Goal: Task Accomplishment & Management: Use online tool/utility

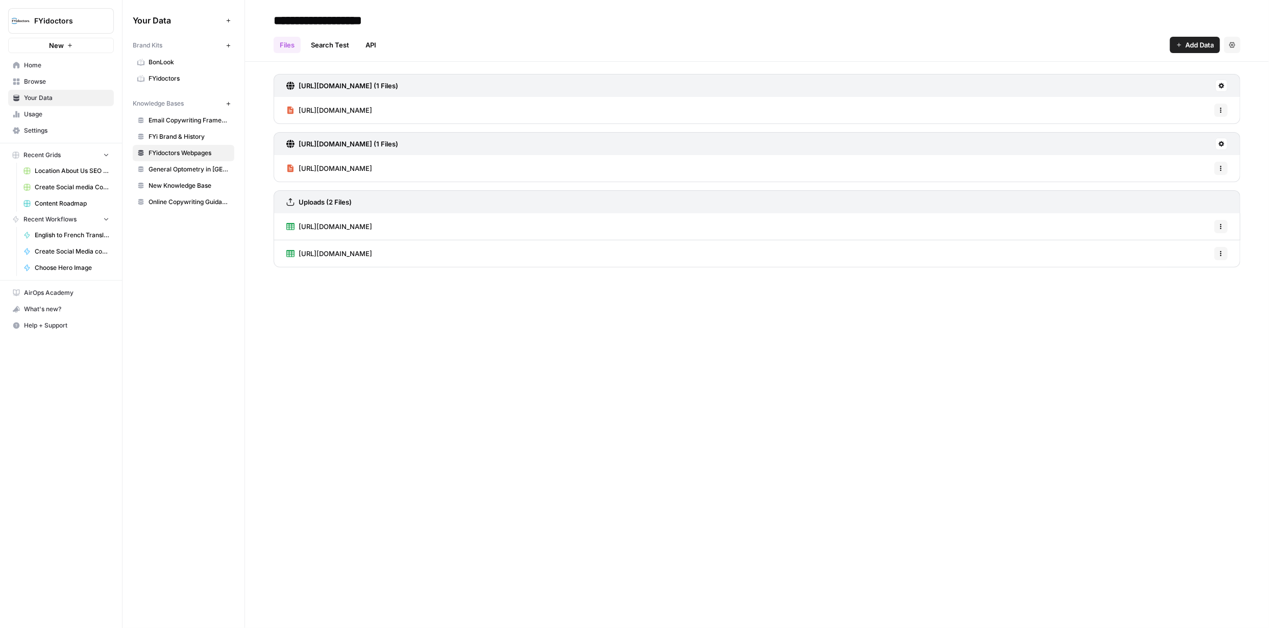
click at [38, 65] on span "Home" at bounding box center [66, 65] width 85 height 9
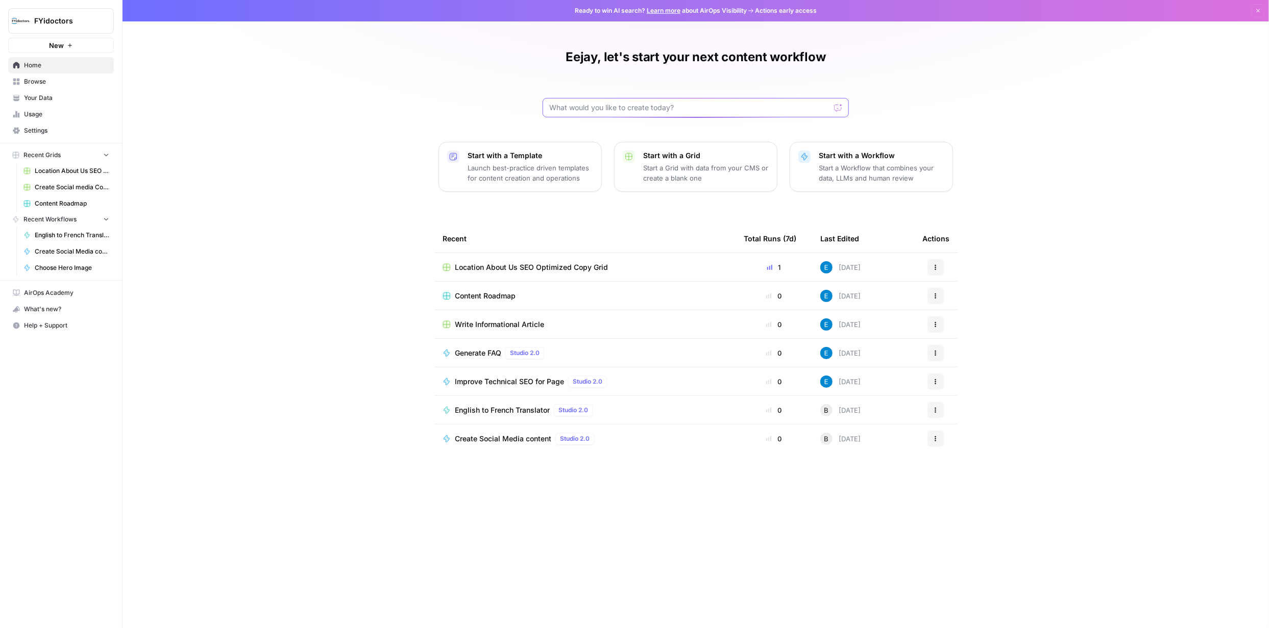
click at [732, 106] on input "text" at bounding box center [689, 108] width 281 height 10
type input "blogs with featured snippet answer at the top"
click button "Send" at bounding box center [838, 107] width 13 height 13
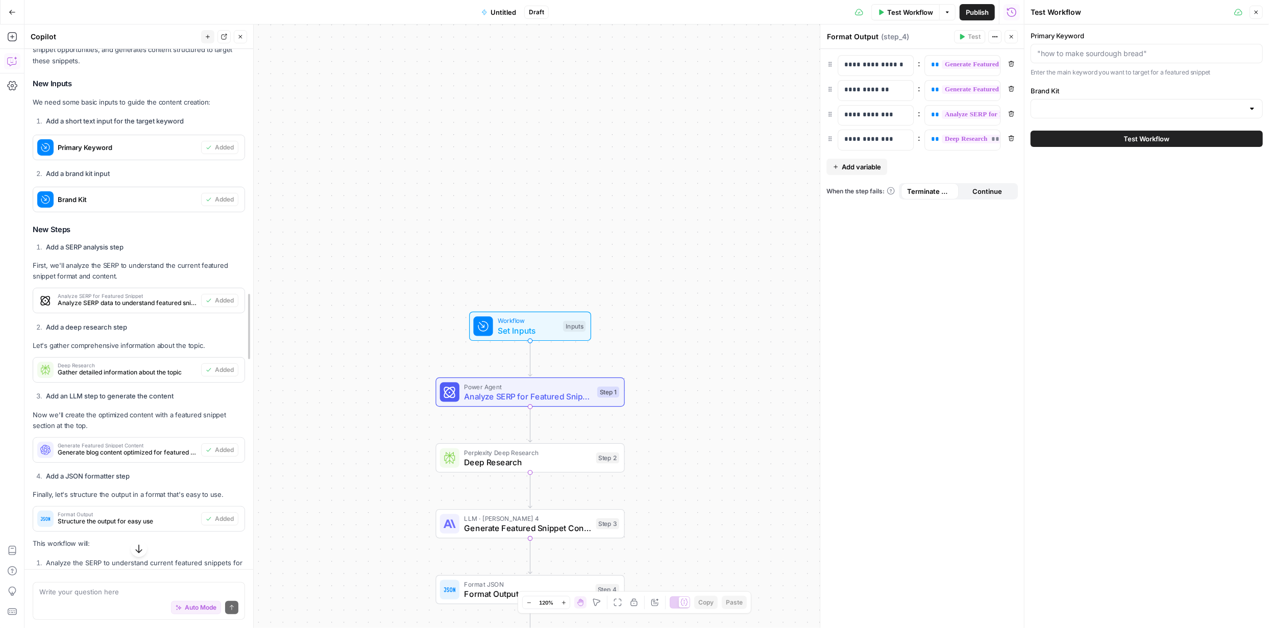
scroll to position [137, 0]
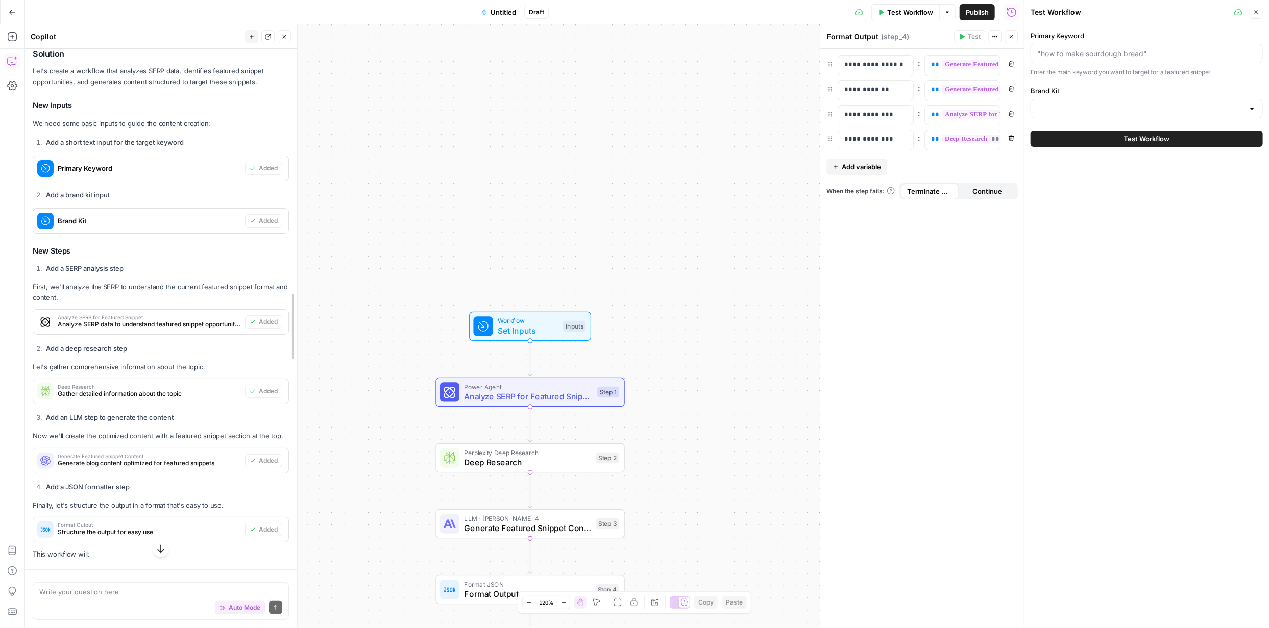
drag, startPoint x: 213, startPoint y: 227, endPoint x: 294, endPoint y: 227, distance: 81.2
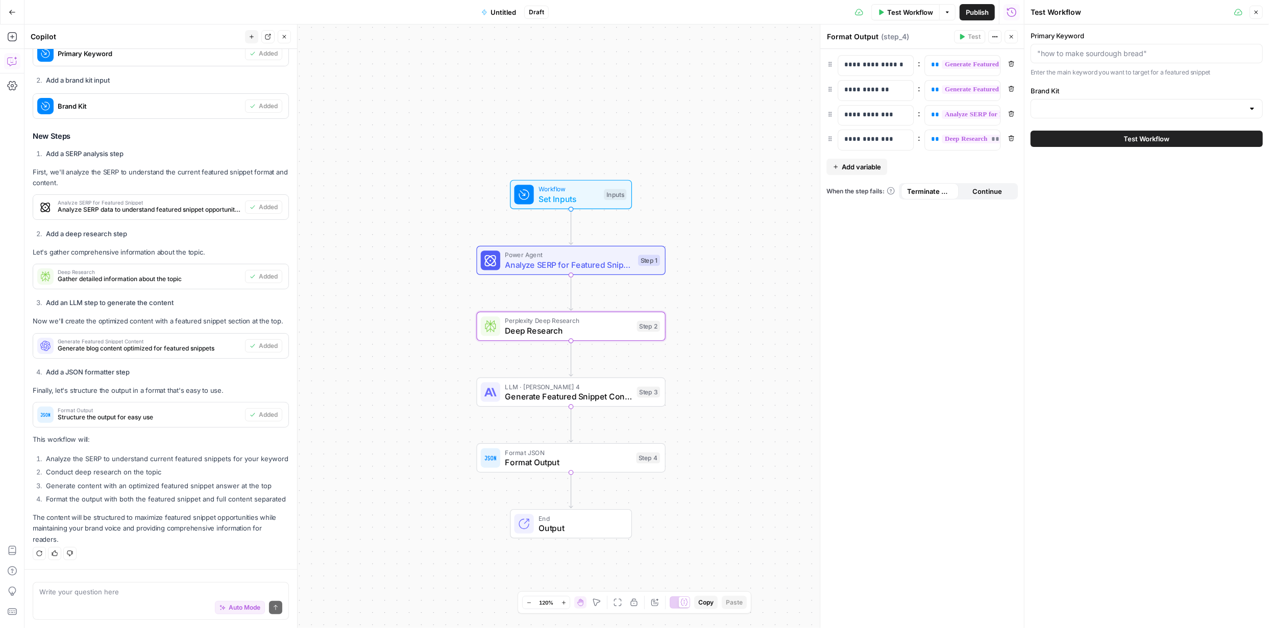
scroll to position [272, 0]
click at [1130, 52] on input "Primary Keyword" at bounding box center [1146, 53] width 219 height 10
paste input "[MEDICAL_DATA] Treatment in [GEOGRAPHIC_DATA]"
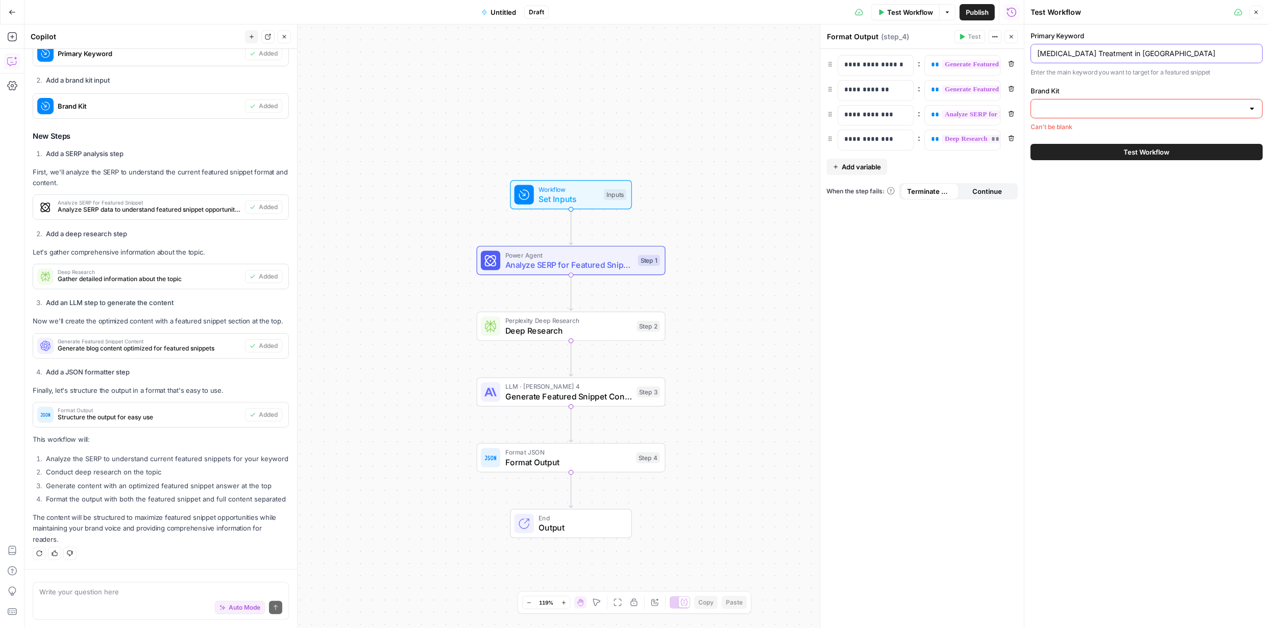
type input "[MEDICAL_DATA] Treatment in [GEOGRAPHIC_DATA]"
click at [1131, 105] on input "Brand Kit" at bounding box center [1140, 109] width 207 height 10
click at [1062, 159] on span "FYidoctors" at bounding box center [1144, 157] width 211 height 10
type input "FYidoctors"
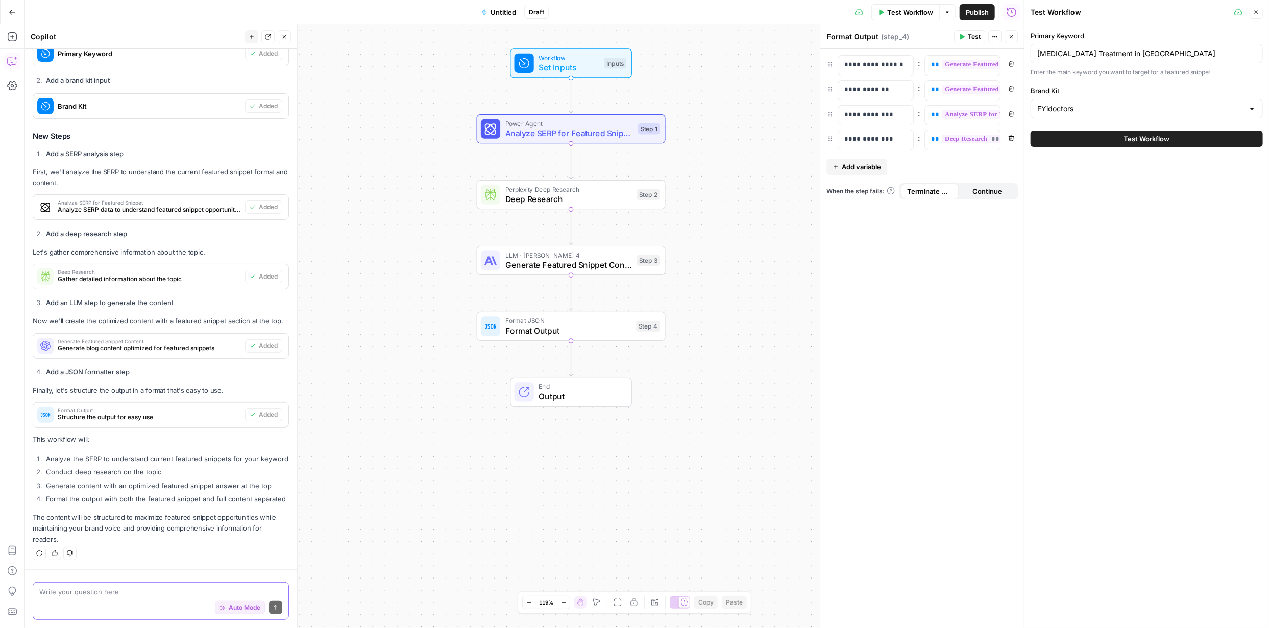
click at [126, 594] on textarea at bounding box center [160, 592] width 243 height 10
click at [90, 594] on textarea at bounding box center [160, 592] width 243 height 10
paste textarea "Each hub needs a 60-120 word featured snippet-optimized answer at the top Inclu…"
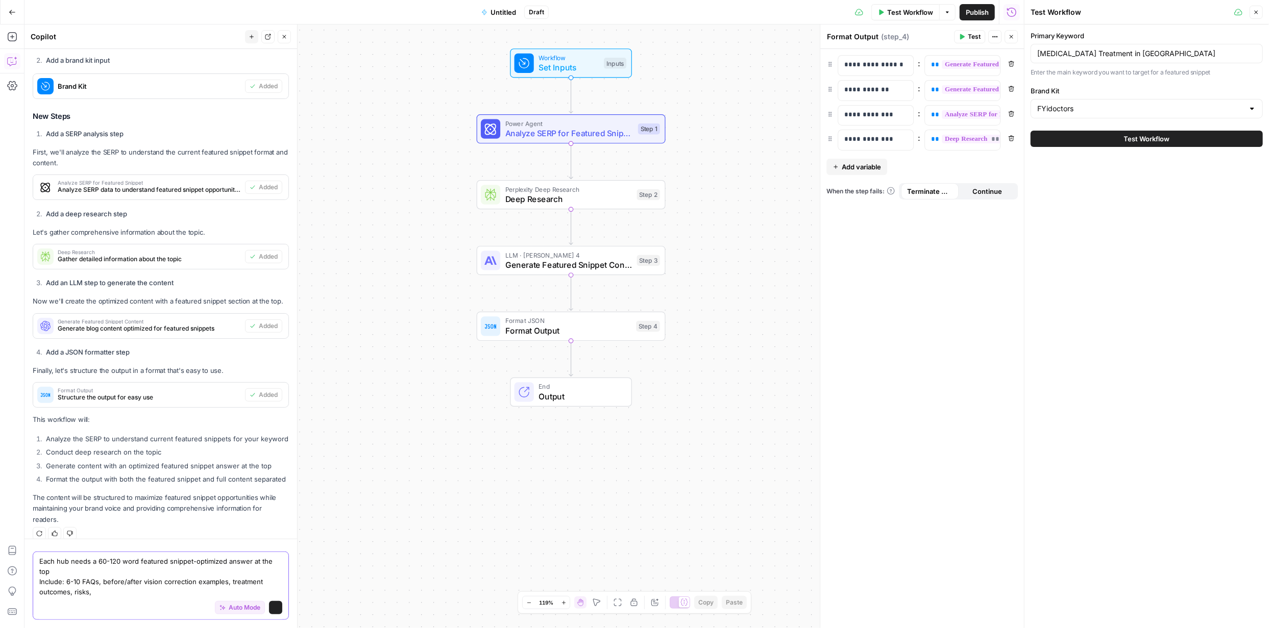
scroll to position [302, 0]
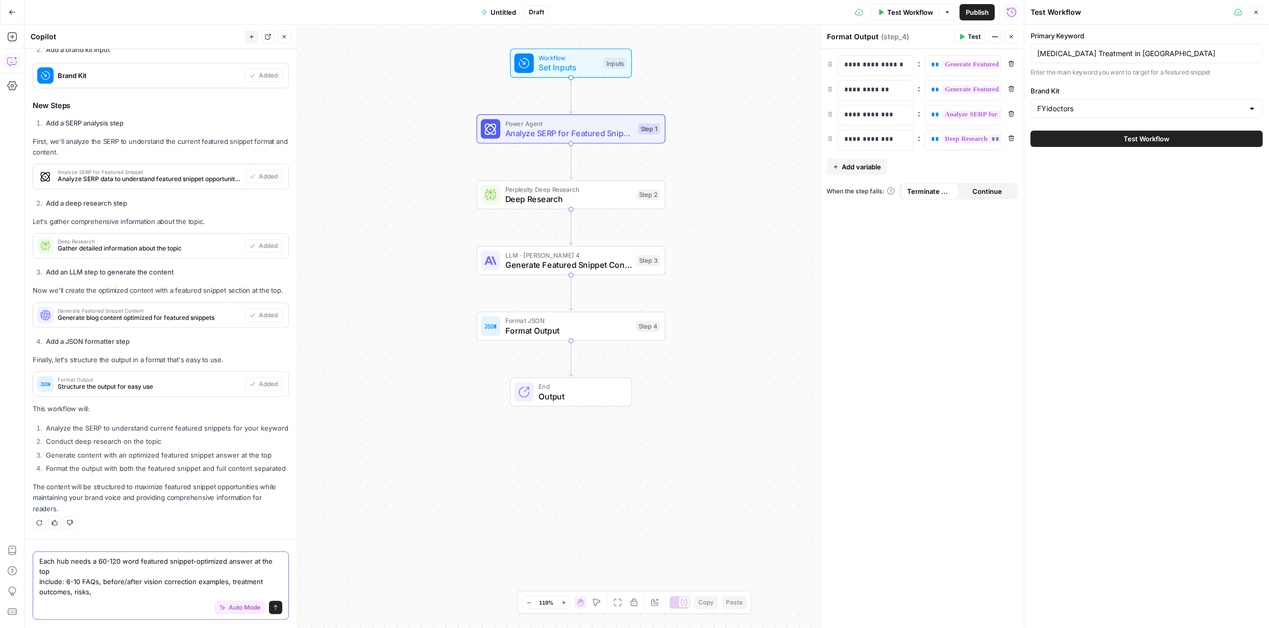
drag, startPoint x: 68, startPoint y: 563, endPoint x: 59, endPoint y: 586, distance: 25.2
click at [66, 563] on textarea "Each hub needs a 60-120 word featured snippet-optimized answer at the top Inclu…" at bounding box center [160, 576] width 243 height 41
type textarea "Each blog needs a 60-120 word featured snippet-optimized answer at the top Incl…"
click at [269, 608] on button "Send" at bounding box center [275, 607] width 13 height 13
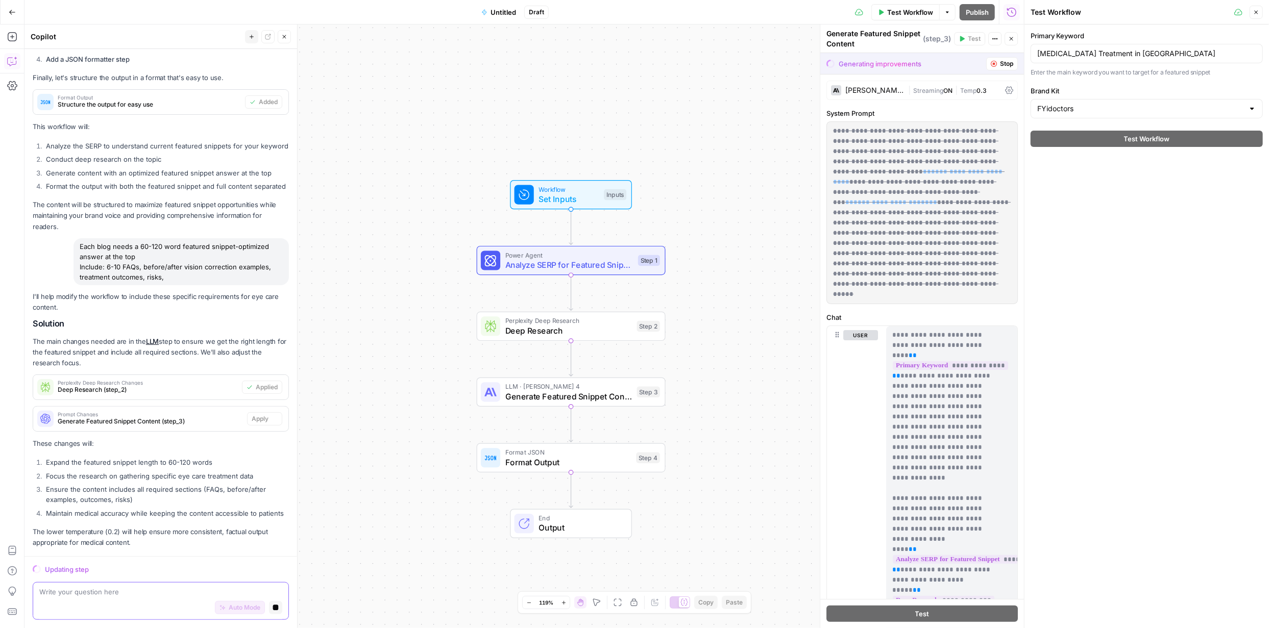
scroll to position [578, 0]
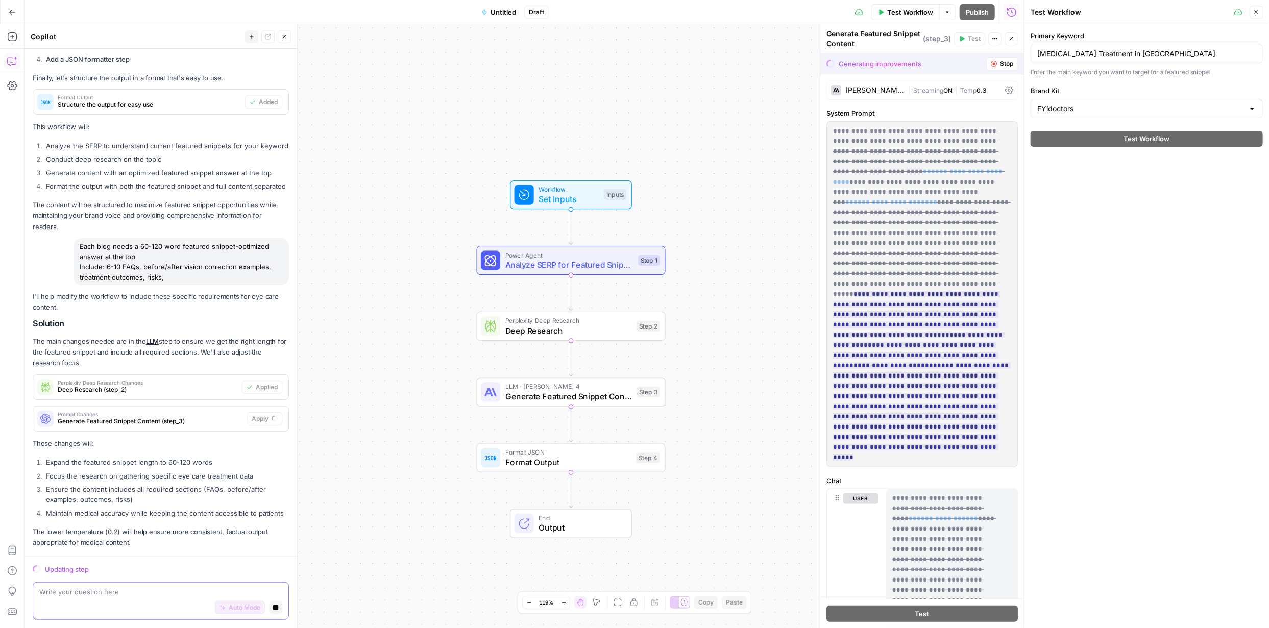
click at [890, 91] on div "[PERSON_NAME] 4" at bounding box center [874, 90] width 59 height 7
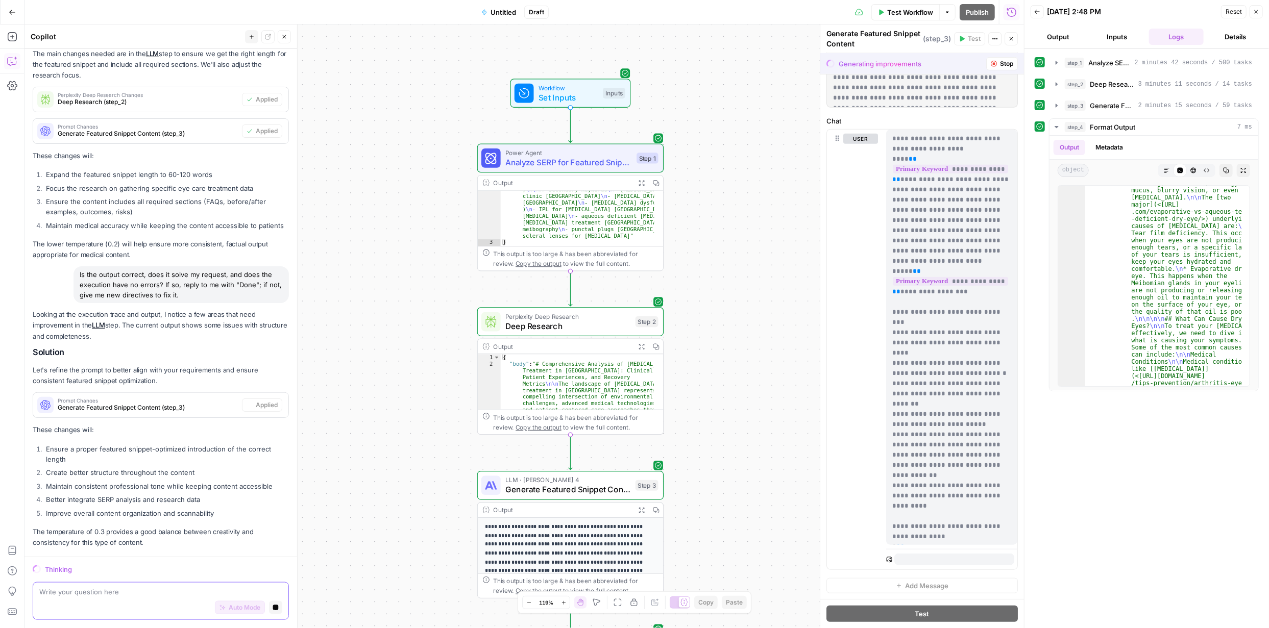
type input "***"
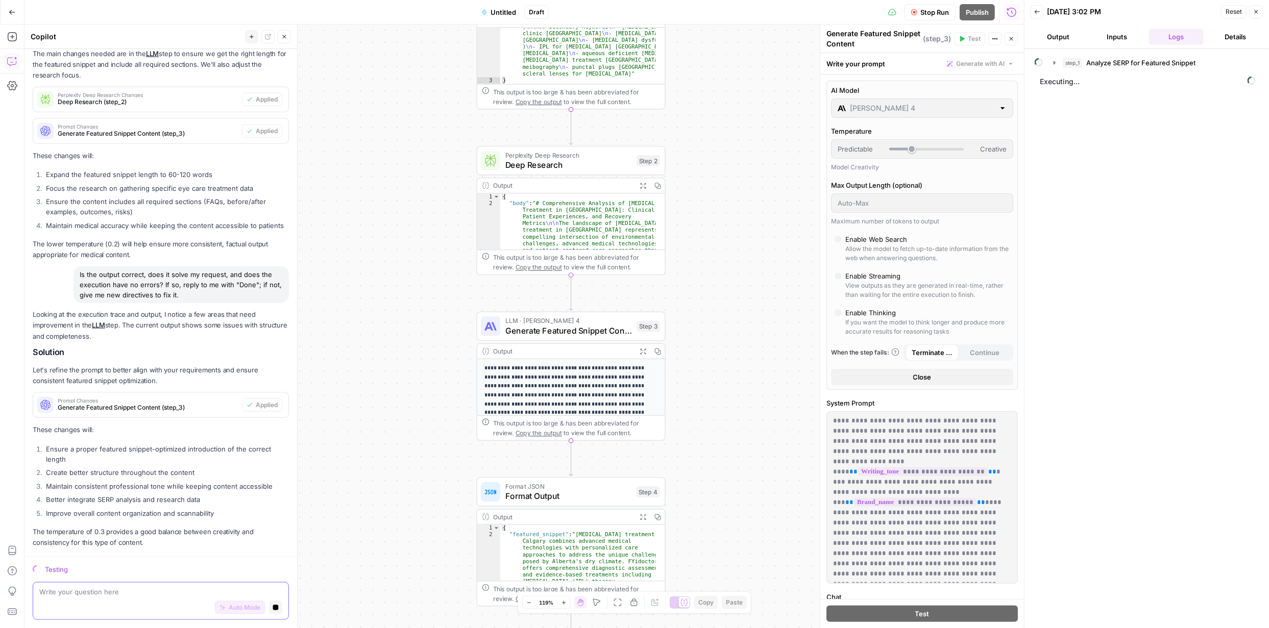
click at [1062, 39] on button "Output" at bounding box center [1058, 37] width 55 height 16
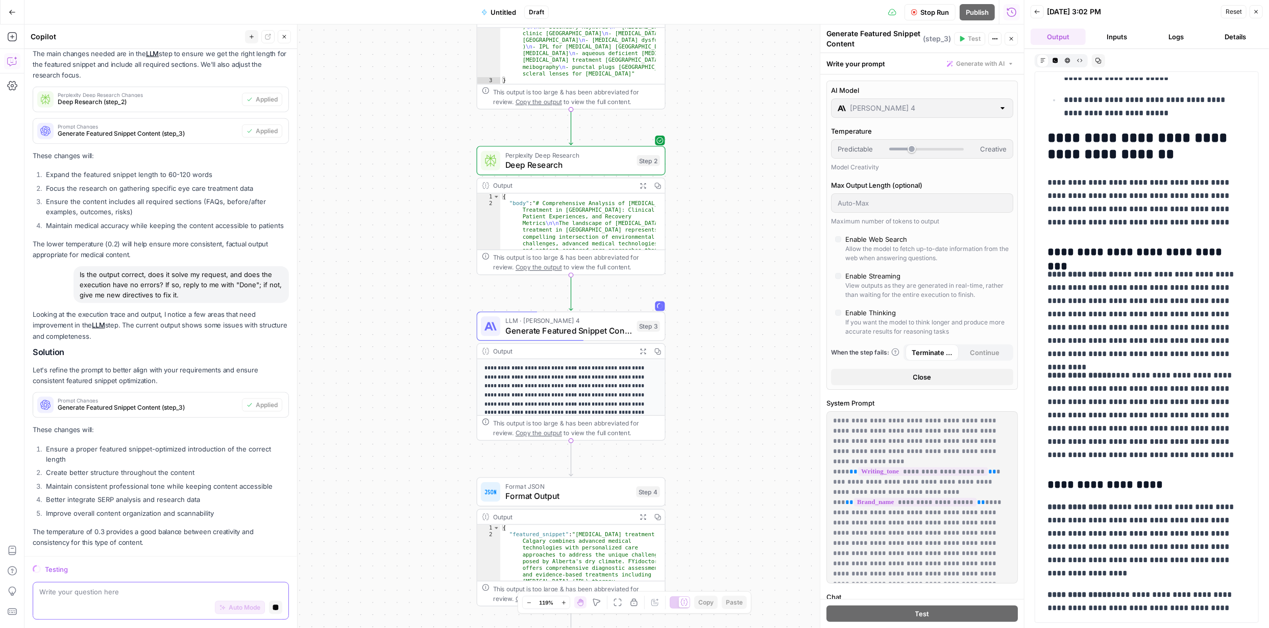
scroll to position [5404, 0]
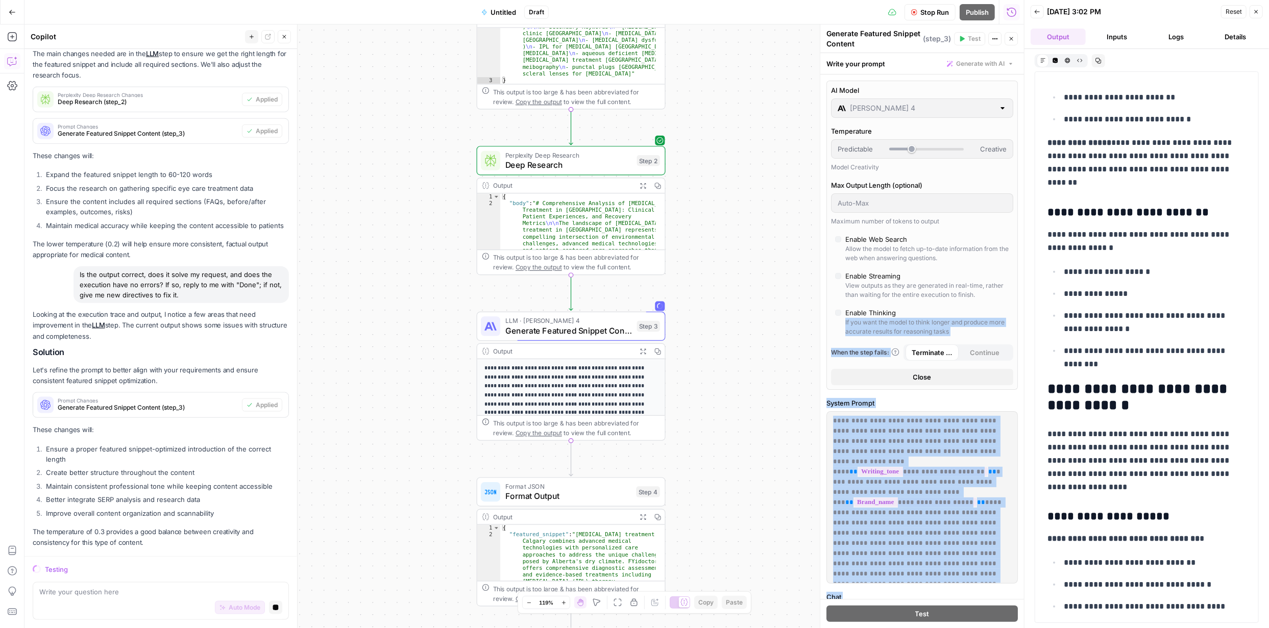
scroll to position [7349, 0]
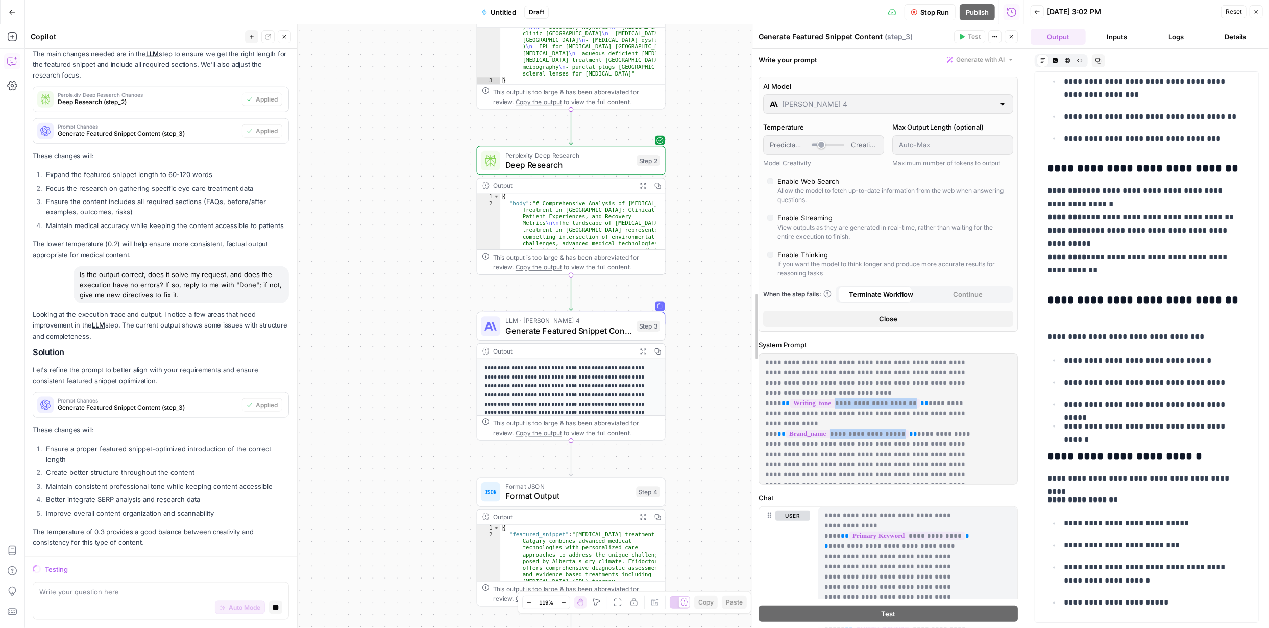
drag, startPoint x: 824, startPoint y: 258, endPoint x: 756, endPoint y: 266, distance: 68.4
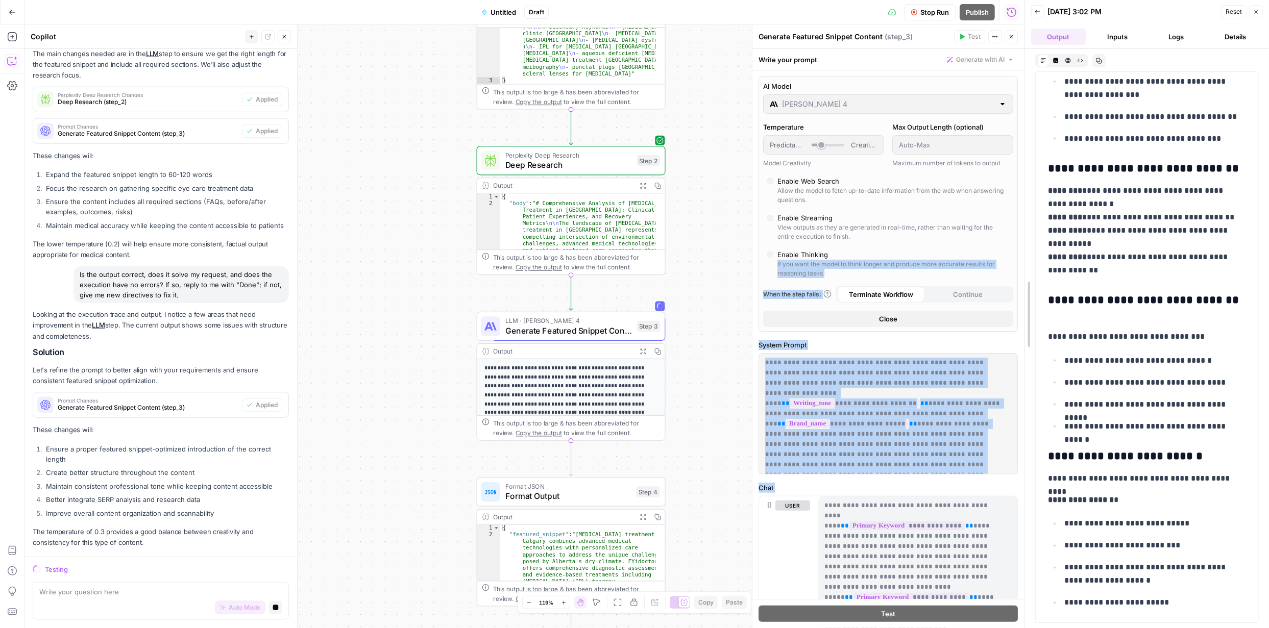
drag, startPoint x: 1021, startPoint y: 210, endPoint x: 1022, endPoint y: 242, distance: 32.2
click at [1022, 242] on div at bounding box center [1025, 314] width 10 height 628
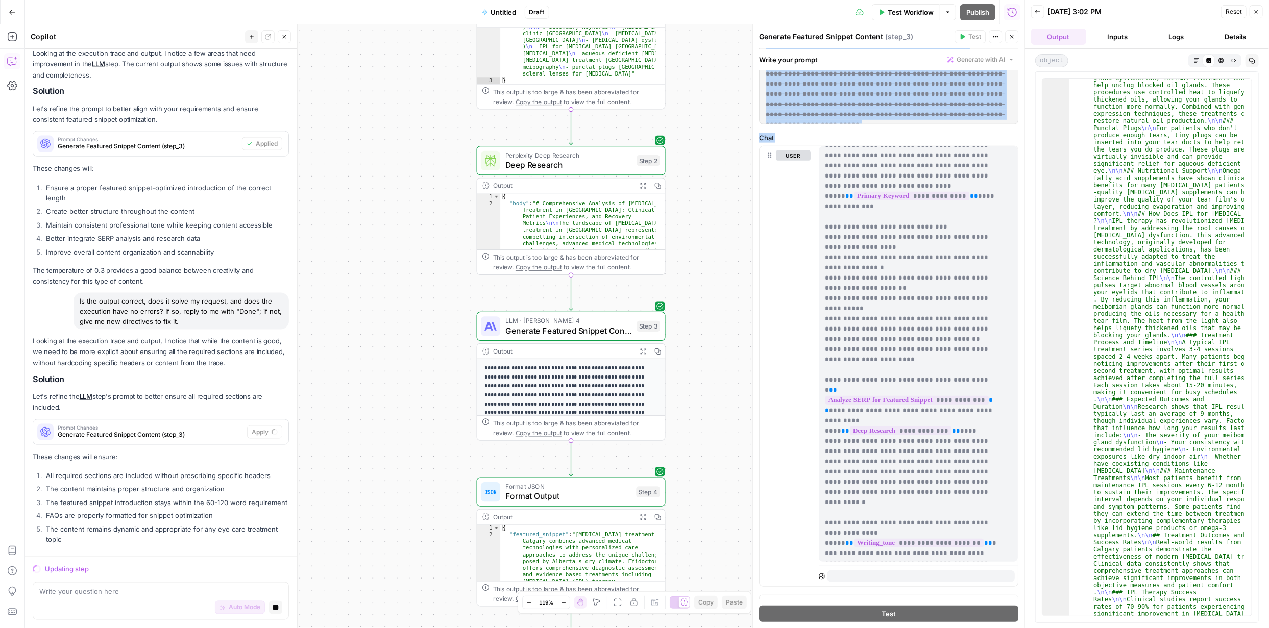
scroll to position [1138, 0]
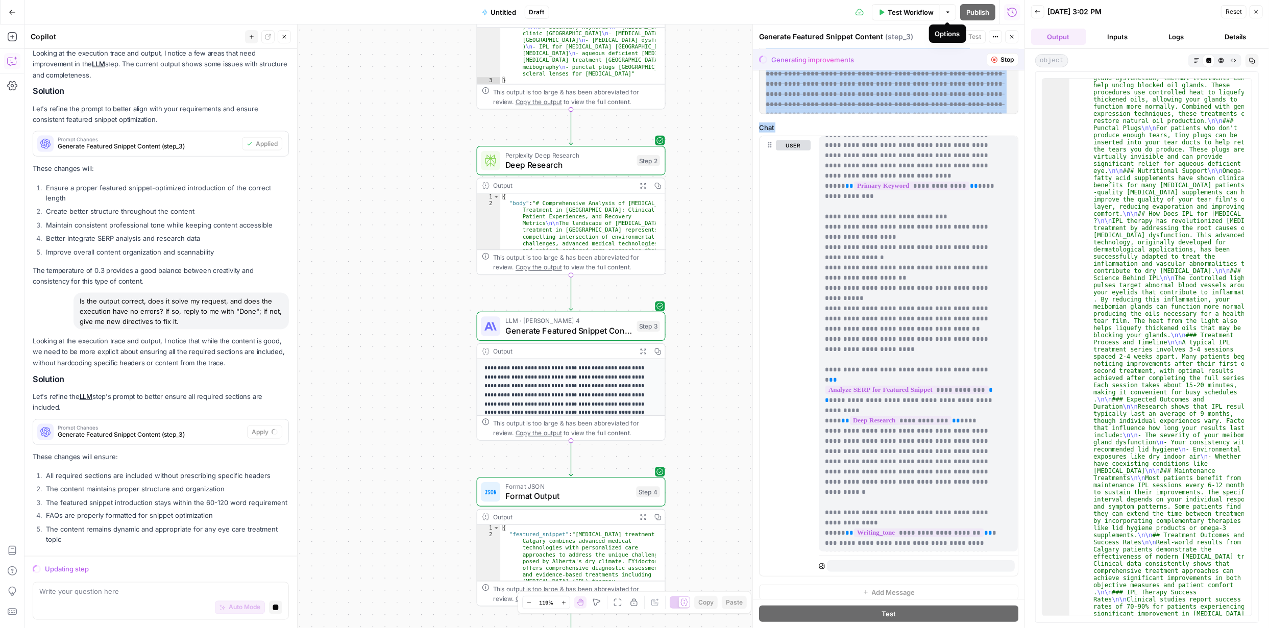
click at [948, 9] on icon "button" at bounding box center [948, 12] width 6 height 6
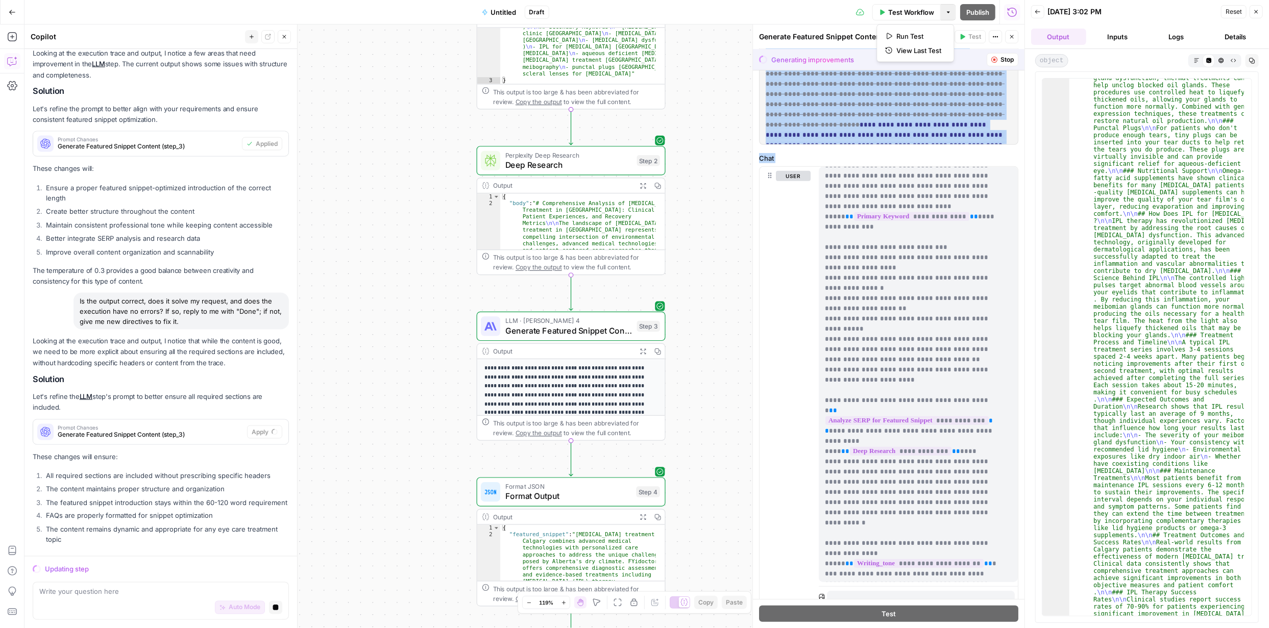
click at [915, 11] on span "Test Workflow" at bounding box center [911, 12] width 46 height 10
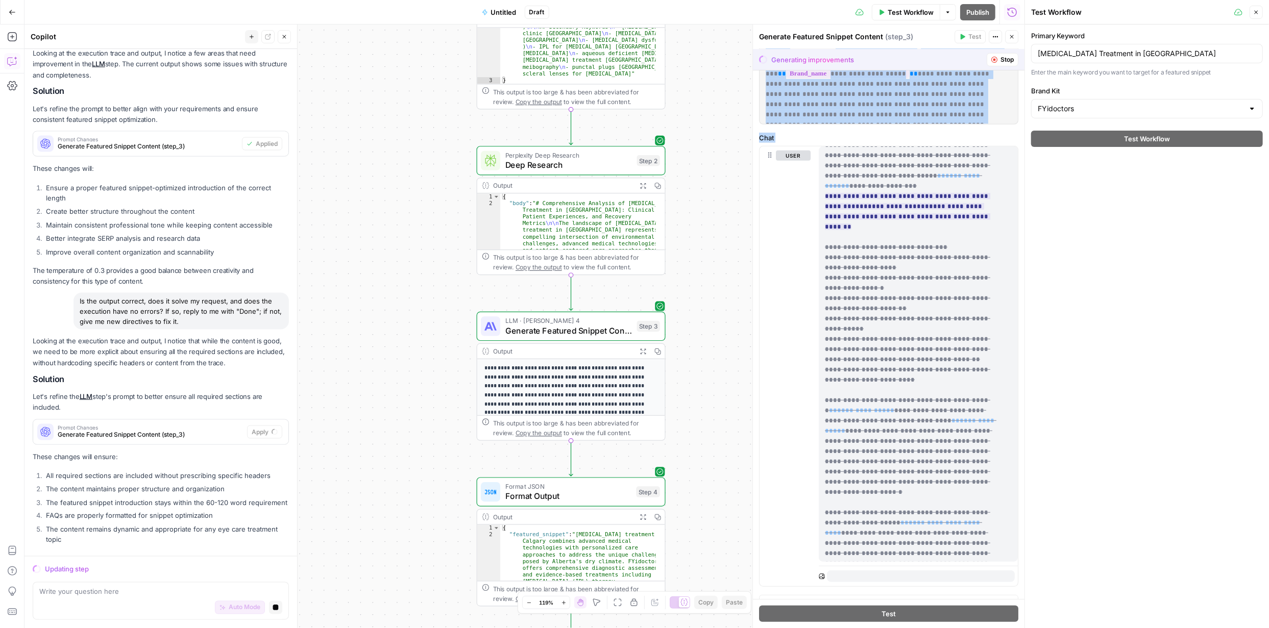
scroll to position [0, 0]
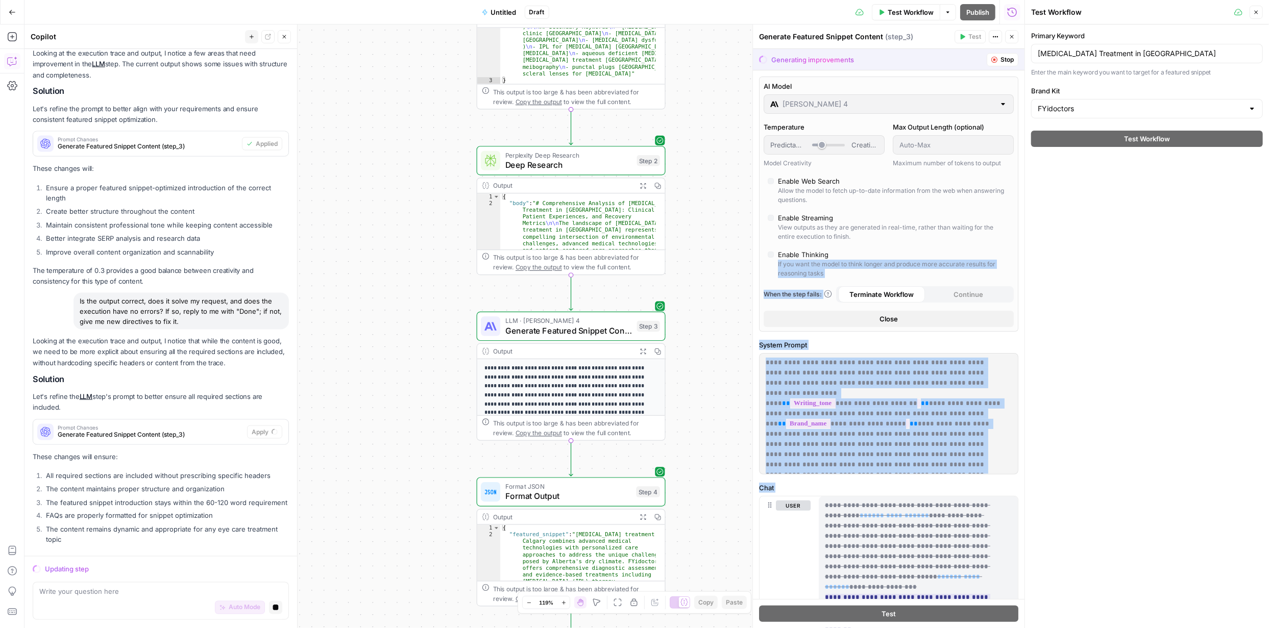
click at [1252, 110] on div at bounding box center [1252, 109] width 8 height 10
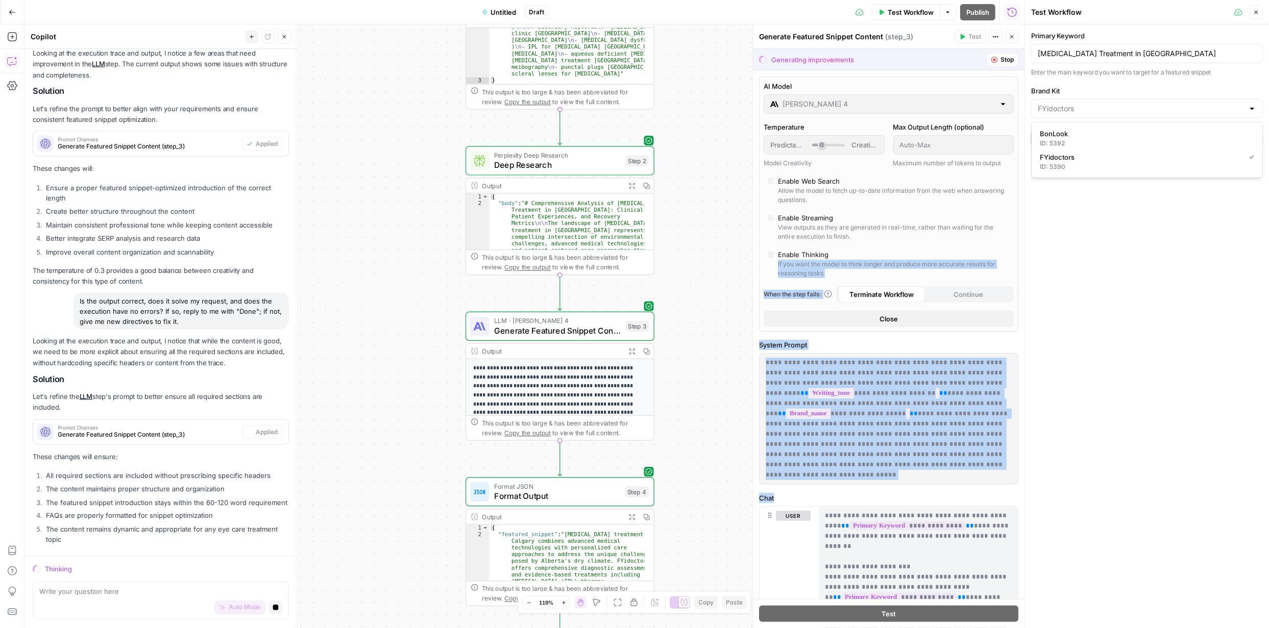
click at [1118, 161] on span "FYidoctors" at bounding box center [1140, 157] width 201 height 10
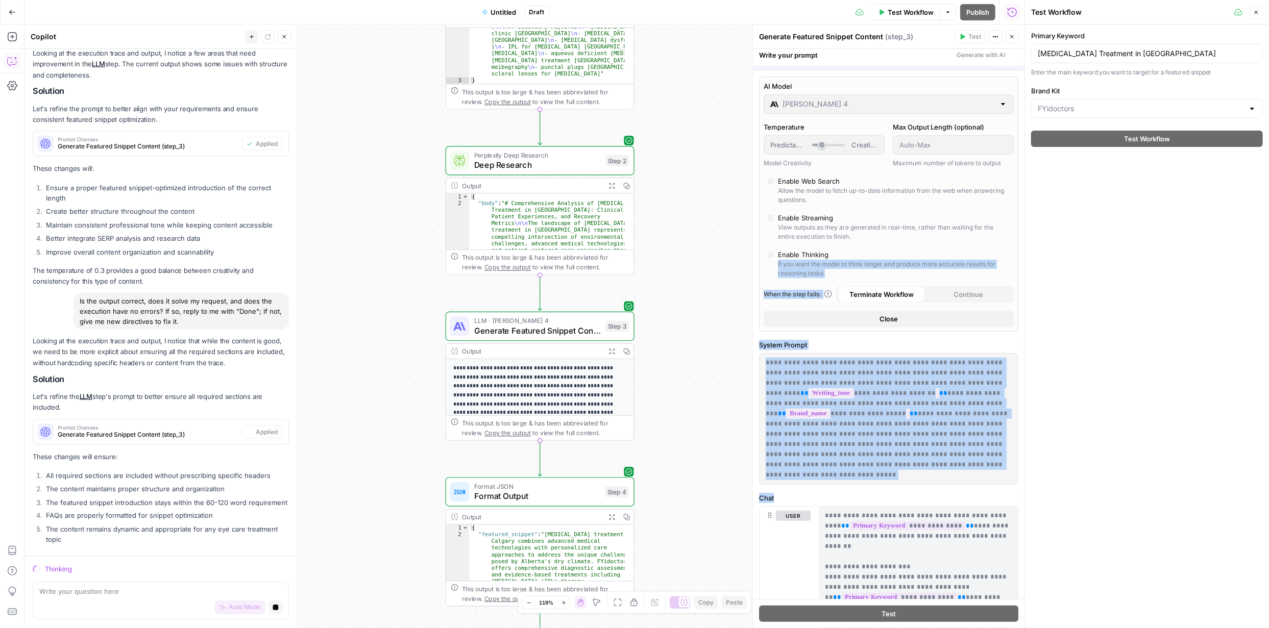
type input "FYidoctors"
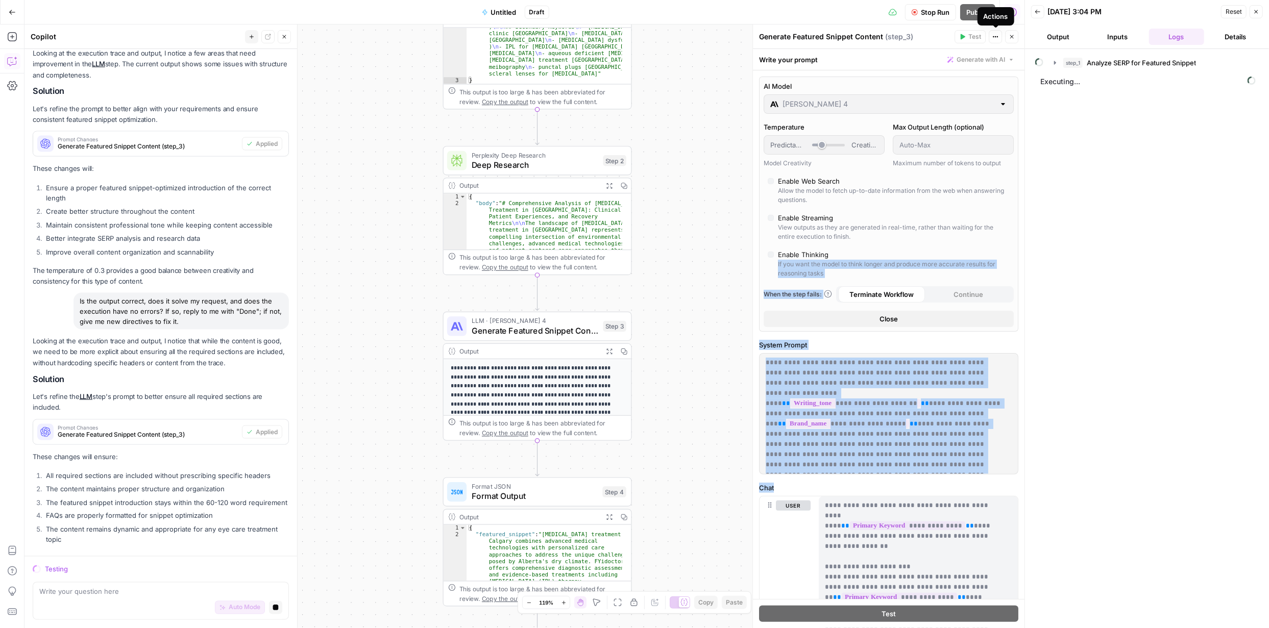
click at [993, 36] on icon "button" at bounding box center [995, 37] width 6 height 6
click at [937, 14] on span "Stop Run" at bounding box center [935, 12] width 29 height 10
click at [945, 14] on span "button" at bounding box center [948, 12] width 6 height 6
click at [919, 47] on span "View Last Test" at bounding box center [918, 50] width 45 height 10
click at [1236, 34] on button "Details" at bounding box center [1235, 37] width 55 height 16
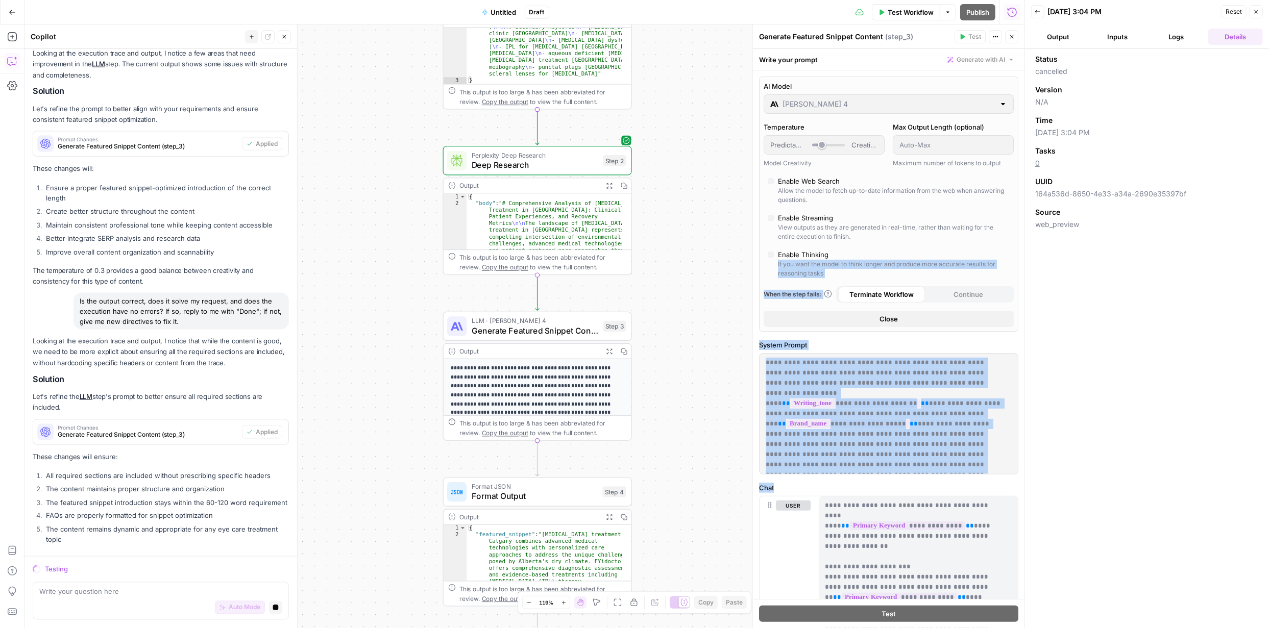
click at [1065, 40] on button "Output" at bounding box center [1058, 37] width 55 height 16
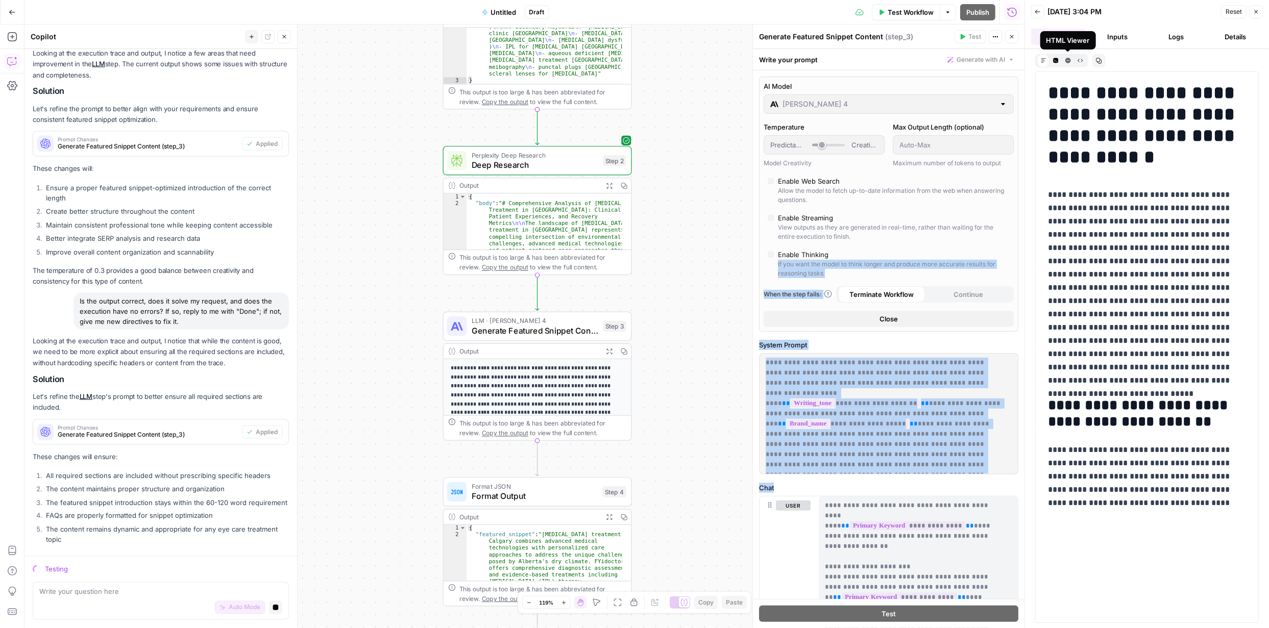
click at [1069, 59] on icon "button" at bounding box center [1068, 61] width 6 height 6
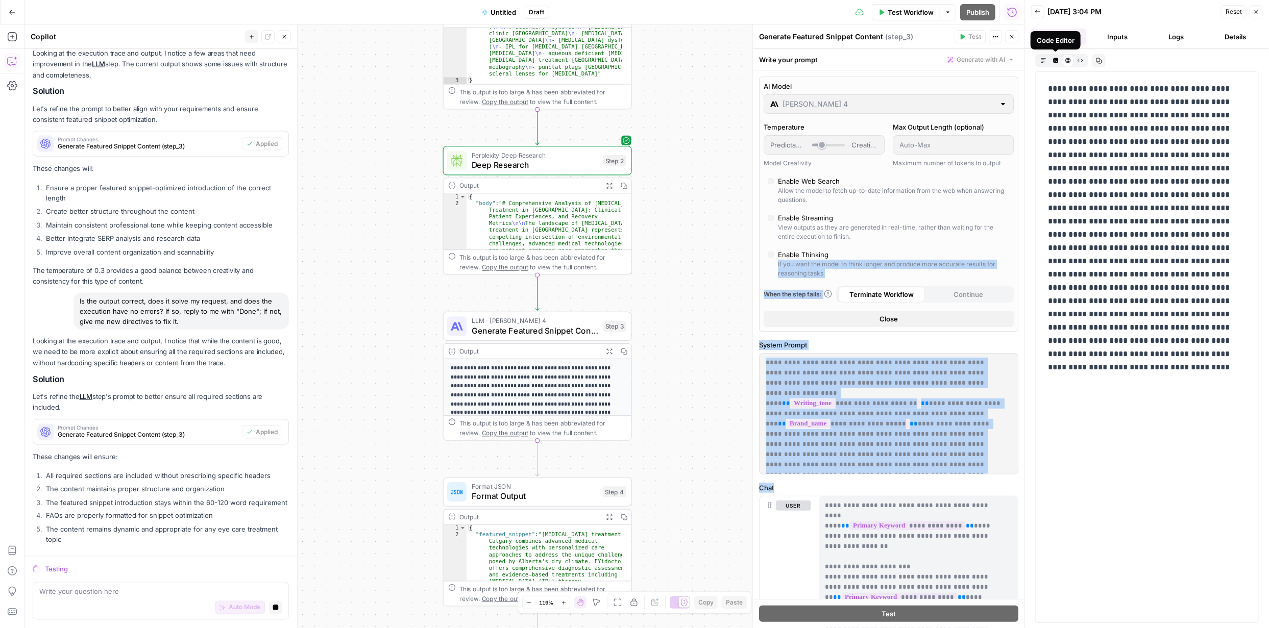
click at [1056, 58] on icon "button" at bounding box center [1055, 60] width 5 height 5
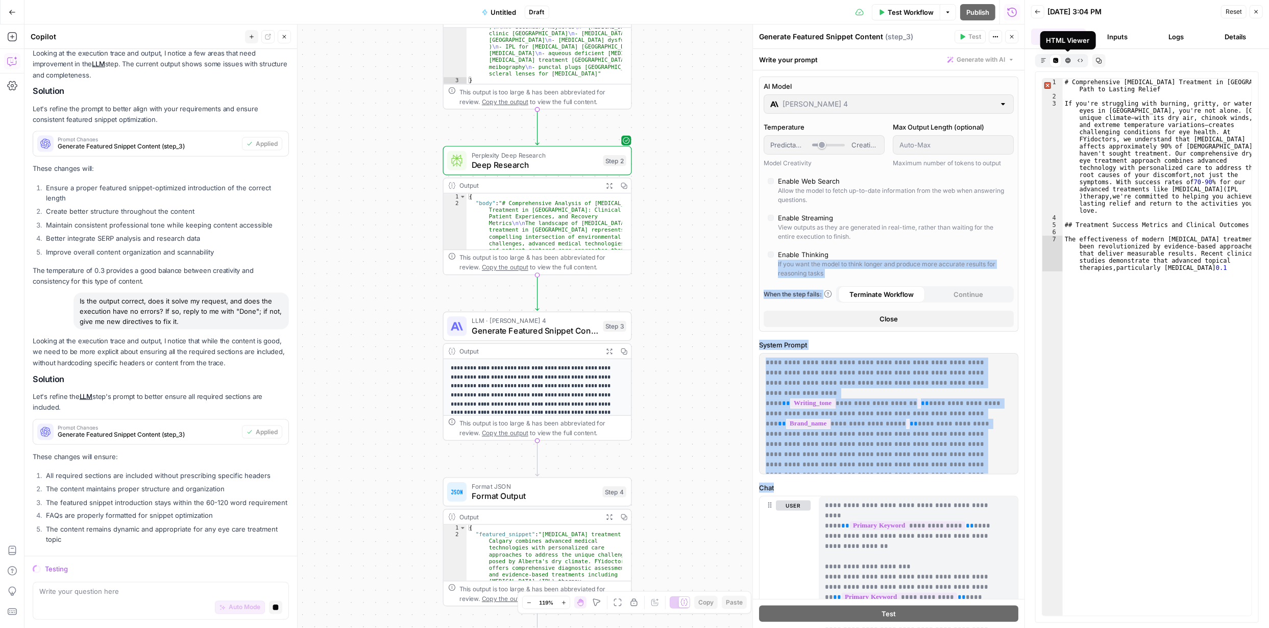
click at [1071, 58] on button "HTML Viewer" at bounding box center [1068, 60] width 12 height 12
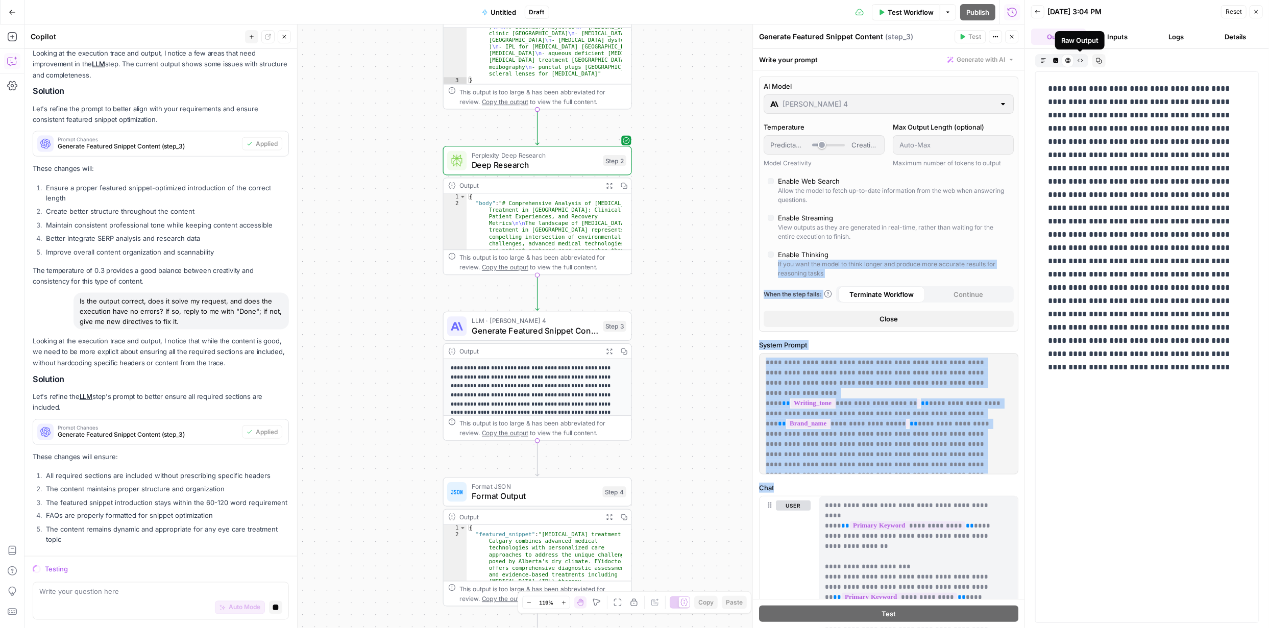
click at [1083, 58] on button "Raw Output" at bounding box center [1080, 60] width 12 height 12
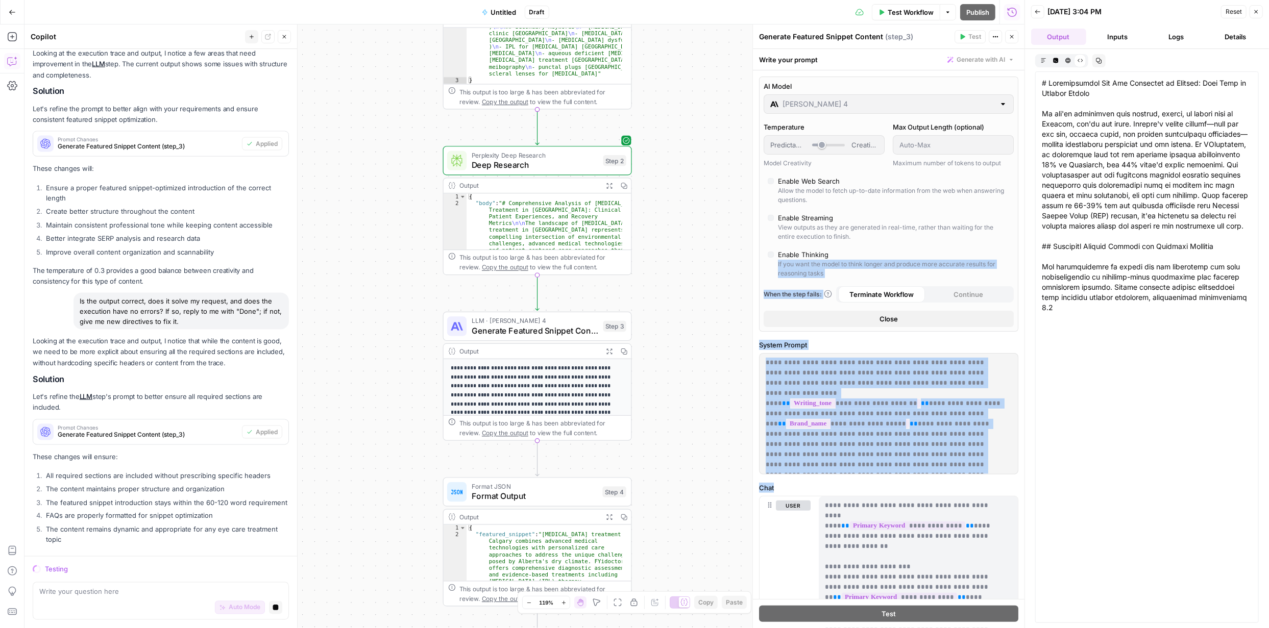
click at [1119, 37] on button "Inputs" at bounding box center [1117, 37] width 55 height 16
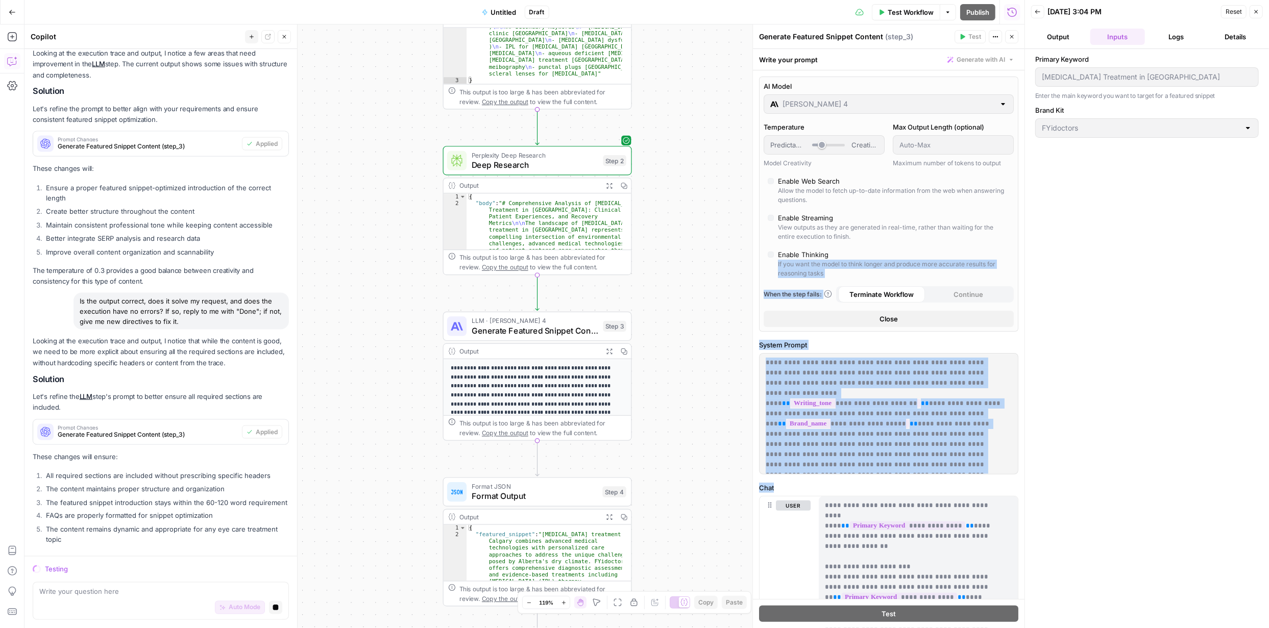
click at [1175, 40] on button "Logs" at bounding box center [1176, 37] width 55 height 16
click at [1236, 39] on button "Details" at bounding box center [1235, 37] width 55 height 16
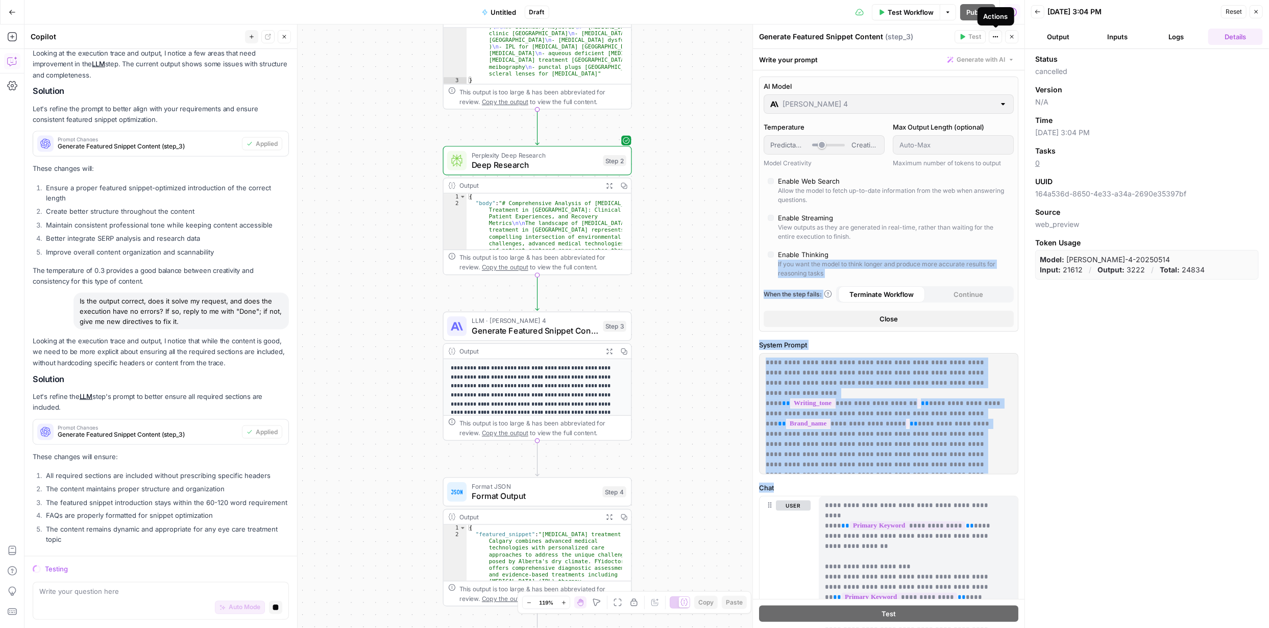
click at [997, 39] on icon "button" at bounding box center [995, 37] width 6 height 6
click at [140, 602] on div "Auto Mode Stop generating" at bounding box center [160, 608] width 243 height 22
click at [233, 592] on textarea "how do I convert copilot's output/task into a template" at bounding box center [160, 592] width 243 height 10
type textarea "how do I convert copilot's output/task into a template"
click at [888, 9] on span "Test Workflow" at bounding box center [911, 12] width 46 height 10
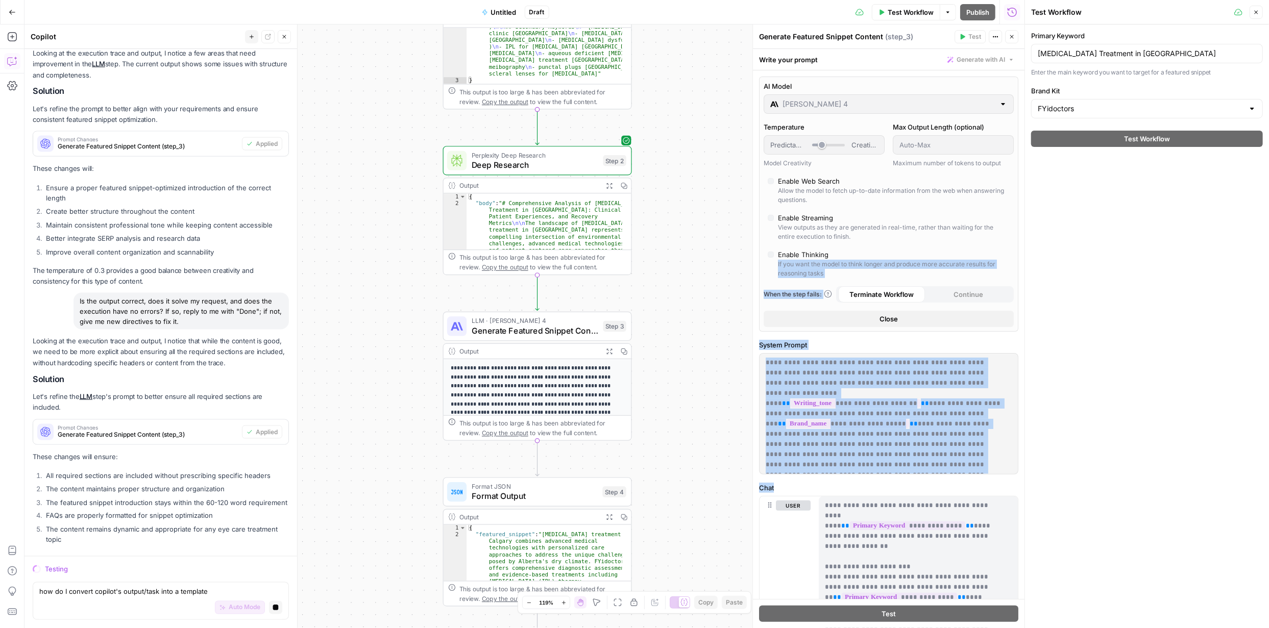
click at [882, 11] on icon "button" at bounding box center [882, 12] width 5 height 6
click at [73, 568] on div "Testing" at bounding box center [167, 570] width 244 height 10
click at [57, 569] on div "Testing" at bounding box center [167, 570] width 244 height 10
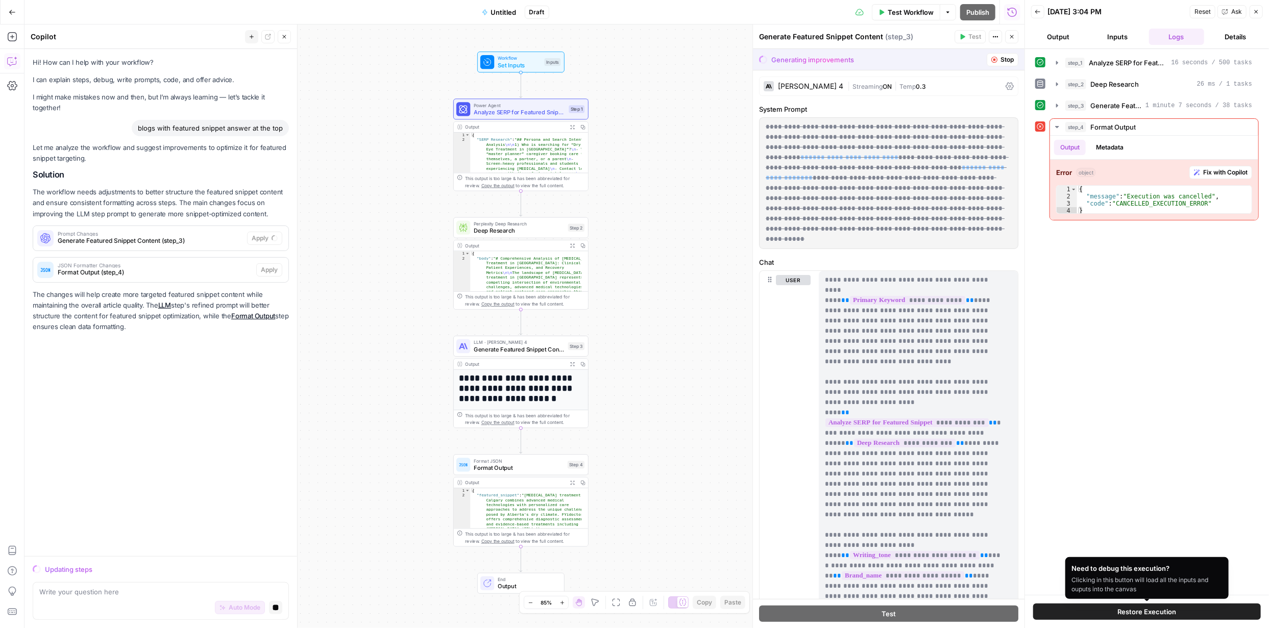
click at [1162, 614] on span "Restore Execution" at bounding box center [1147, 612] width 59 height 10
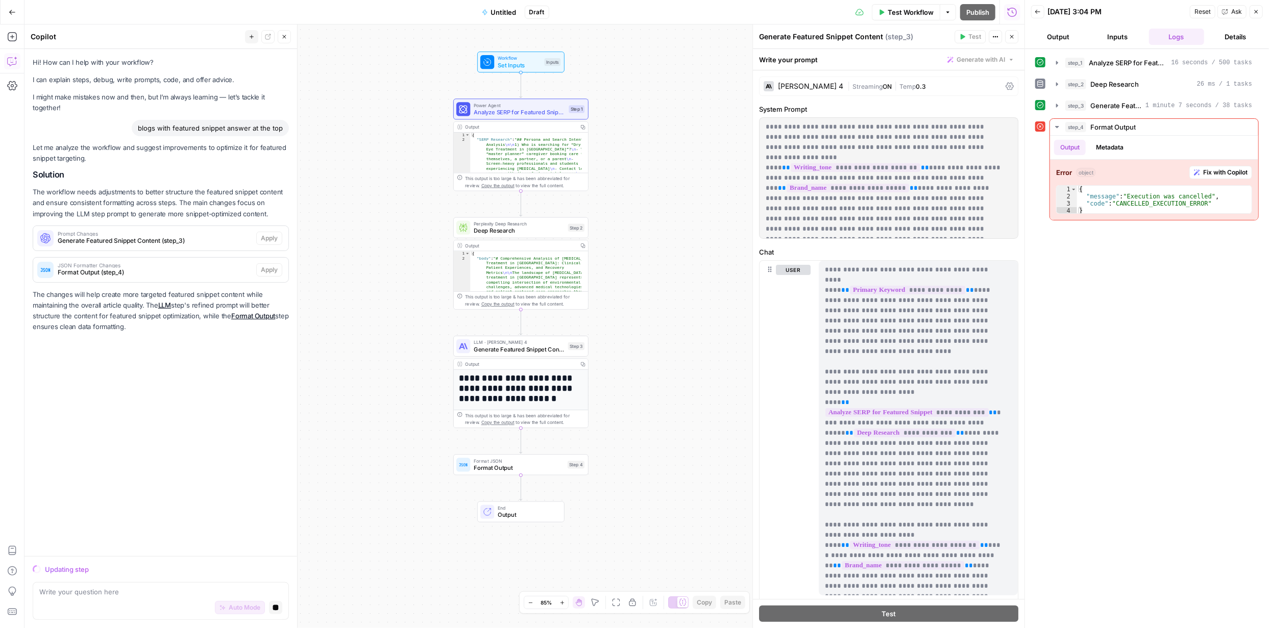
click at [13, 12] on icon "button" at bounding box center [12, 12] width 6 height 5
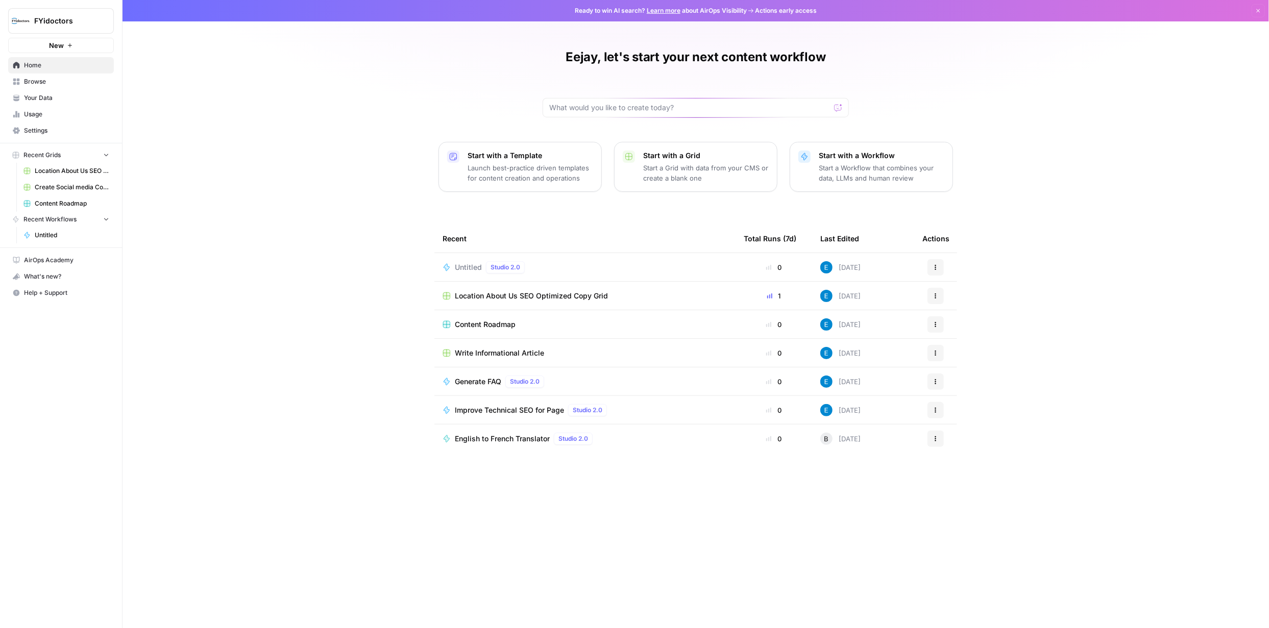
click at [512, 268] on span "Studio 2.0" at bounding box center [506, 267] width 30 height 9
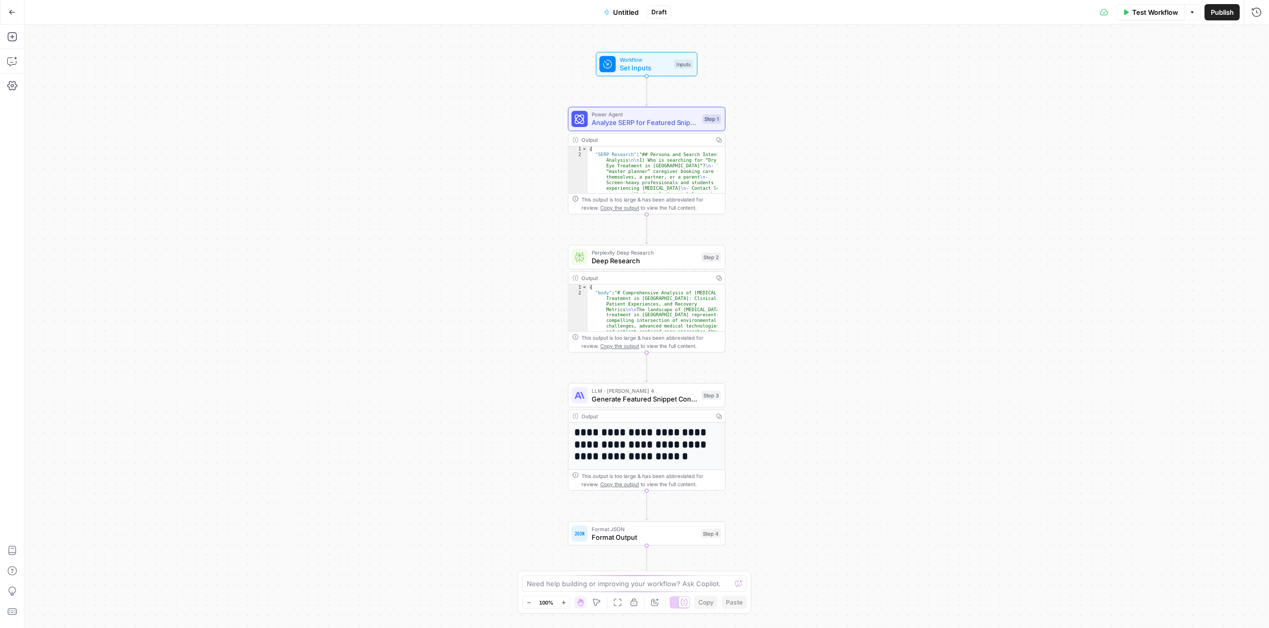
click at [1220, 15] on span "Publish" at bounding box center [1222, 12] width 23 height 10
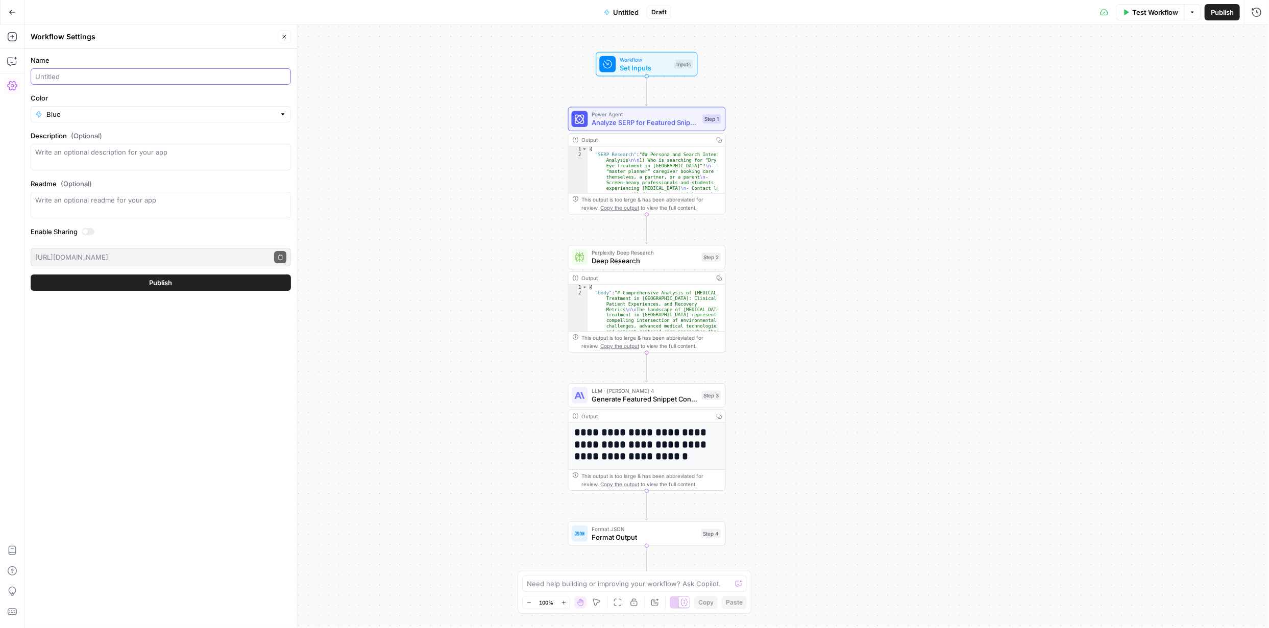
click at [220, 74] on input "Name" at bounding box center [160, 76] width 251 height 10
type input "Eye conditions/Services with City Variants - Hub"
click at [246, 115] on input "Color" at bounding box center [160, 114] width 229 height 10
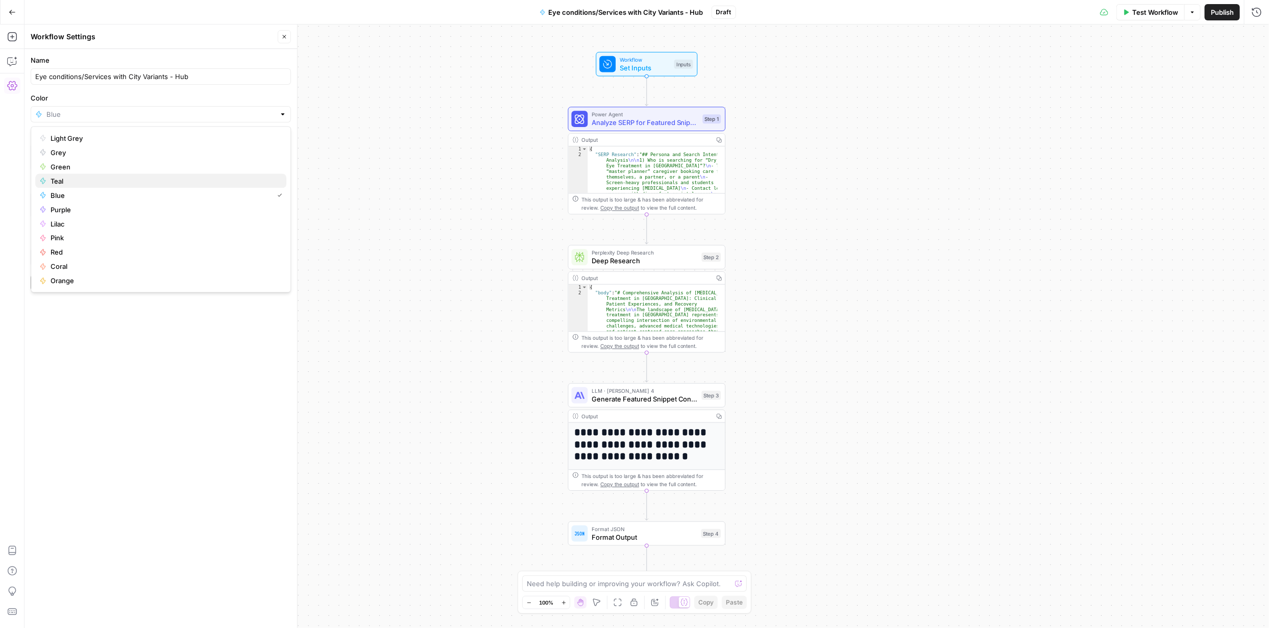
click at [59, 181] on span "Teal" at bounding box center [165, 181] width 228 height 10
type input "Teal"
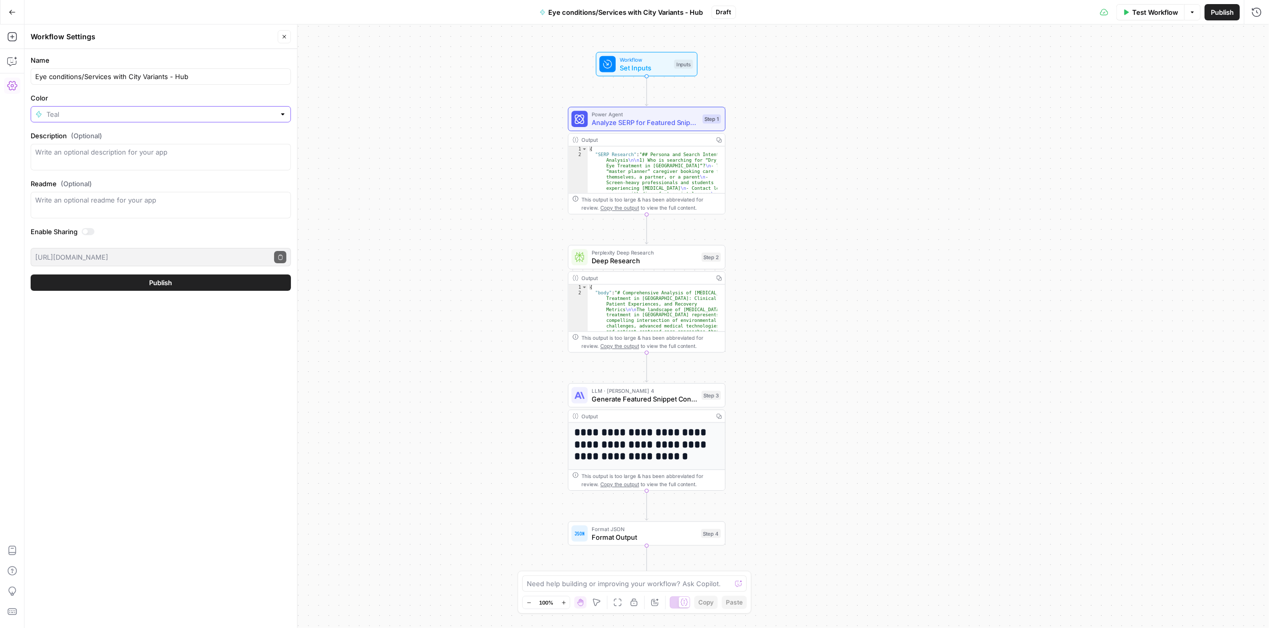
click at [153, 111] on input "Color" at bounding box center [160, 114] width 229 height 10
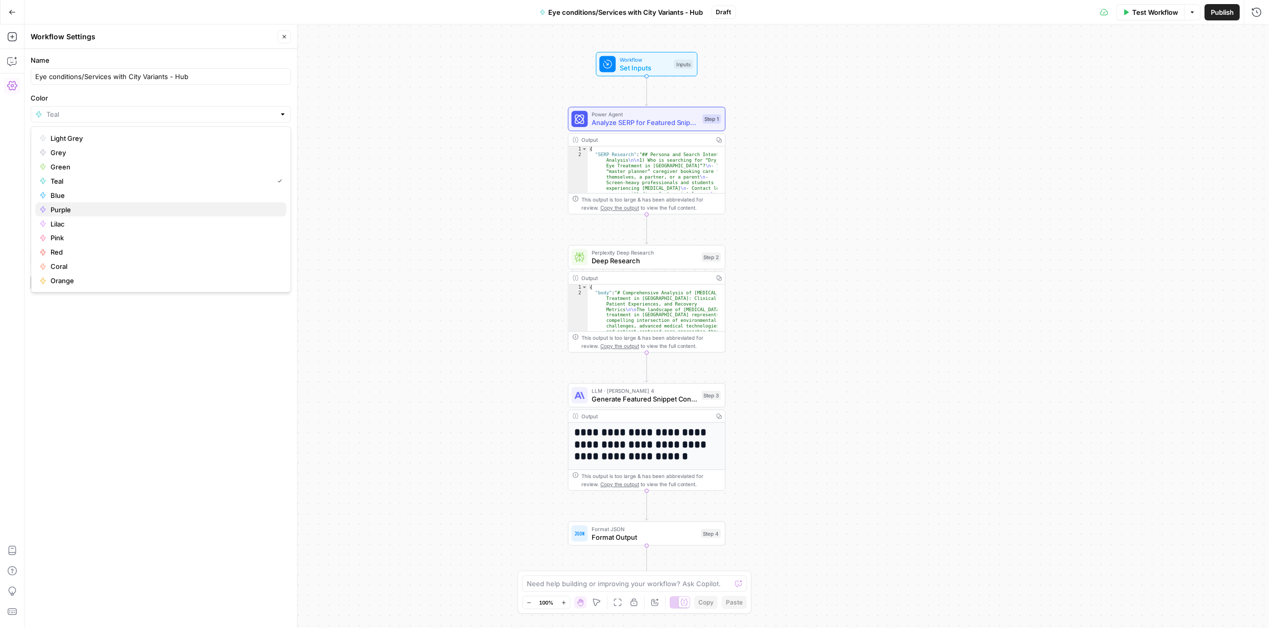
click at [66, 209] on span "Purple" at bounding box center [165, 210] width 228 height 10
type input "Purple"
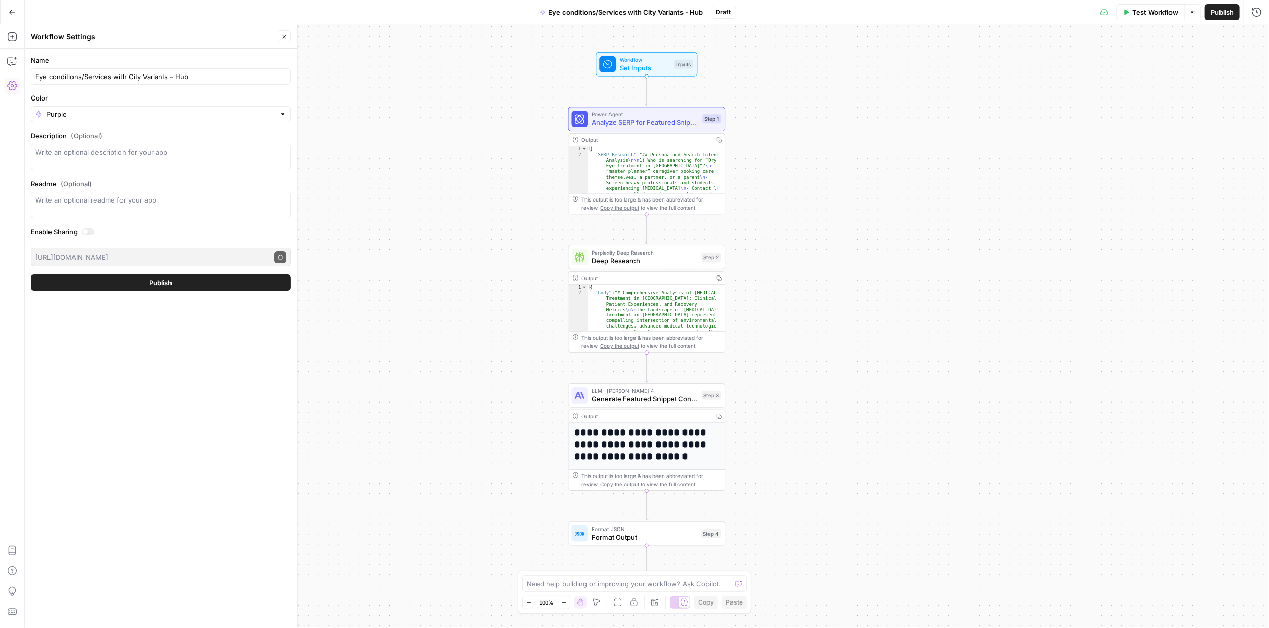
click at [170, 282] on span "Publish" at bounding box center [161, 283] width 23 height 10
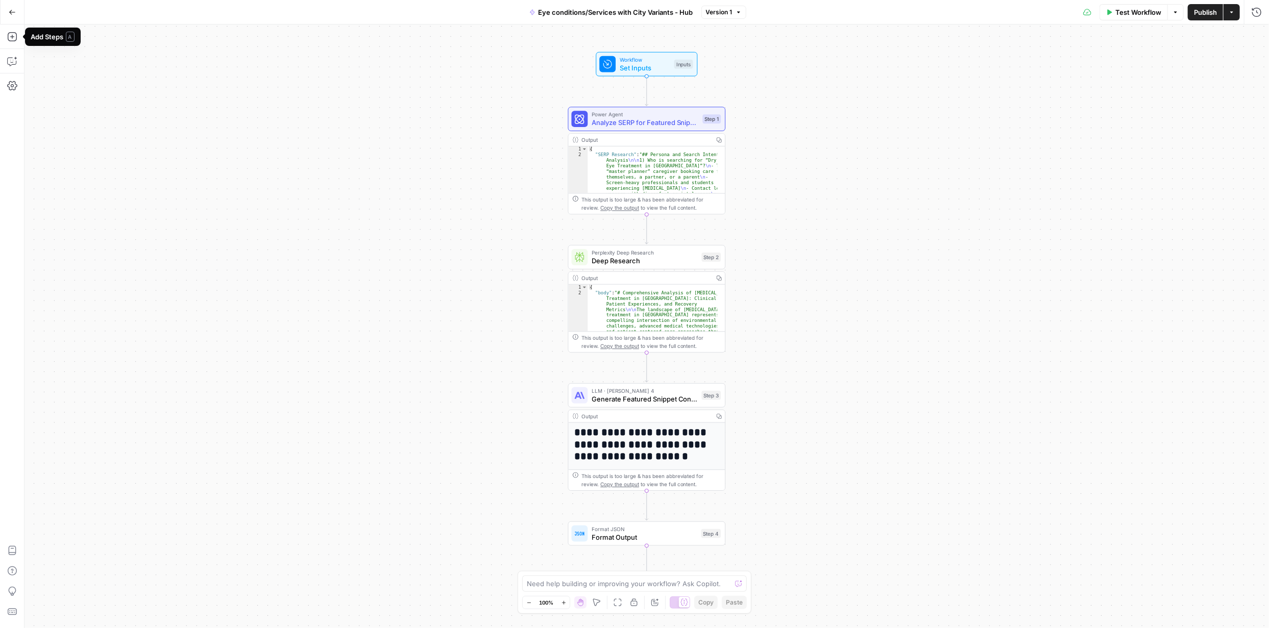
click at [9, 9] on icon "button" at bounding box center [12, 12] width 7 height 7
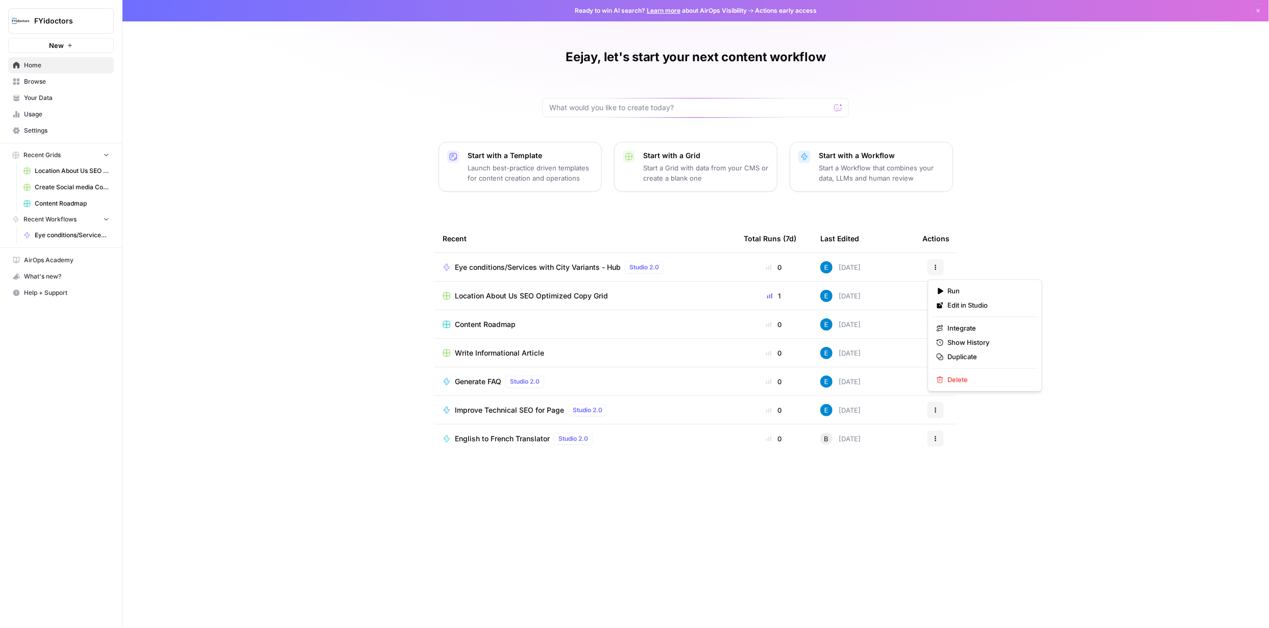
click at [936, 269] on icon "button" at bounding box center [936, 267] width 6 height 6
click at [959, 305] on span "Edit in Studio" at bounding box center [989, 306] width 82 height 10
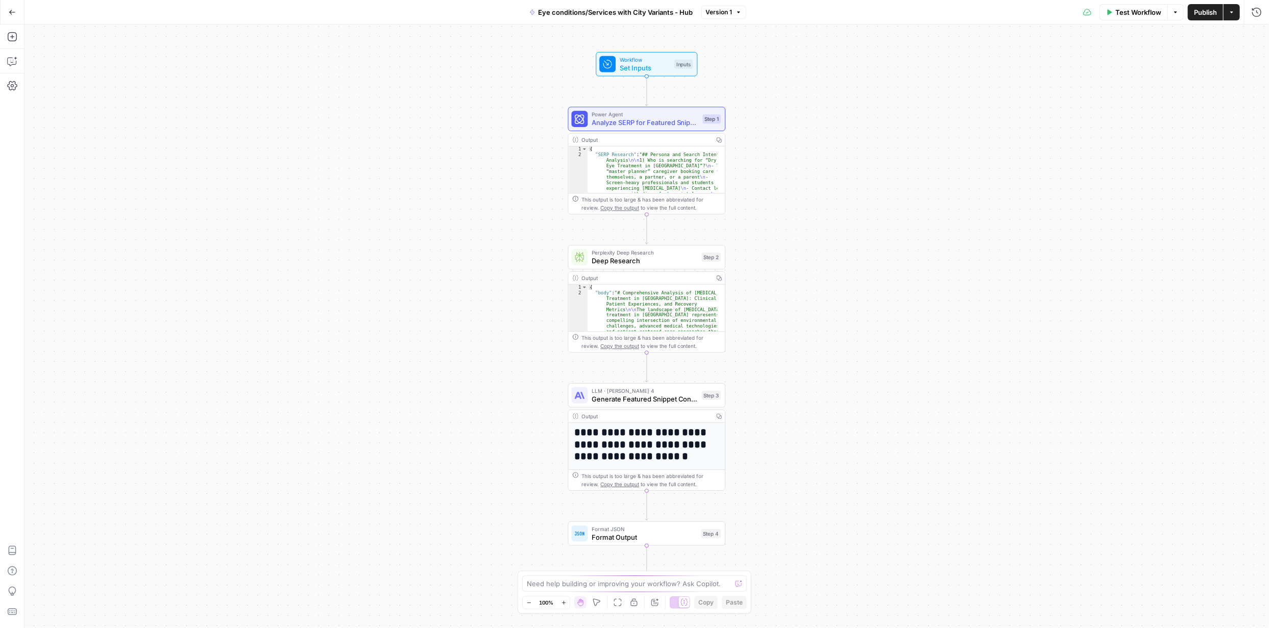
click at [14, 12] on icon "button" at bounding box center [12, 12] width 7 height 7
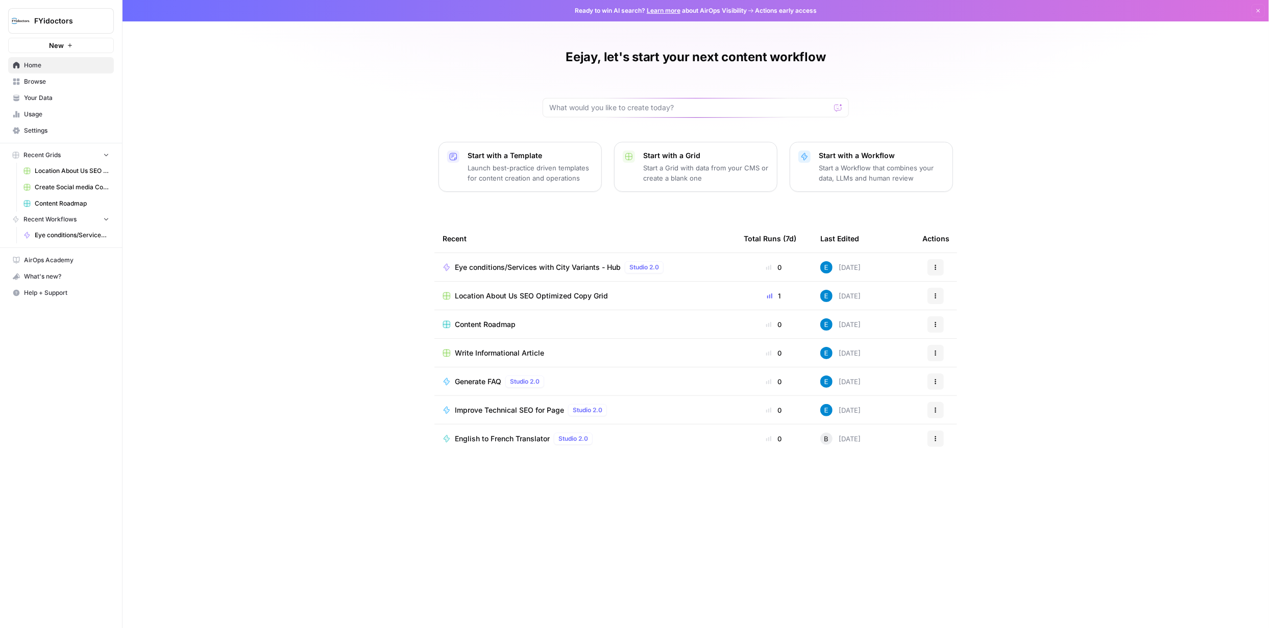
click at [566, 267] on span "Eye conditions/Services with City Variants - Hub" at bounding box center [538, 267] width 166 height 10
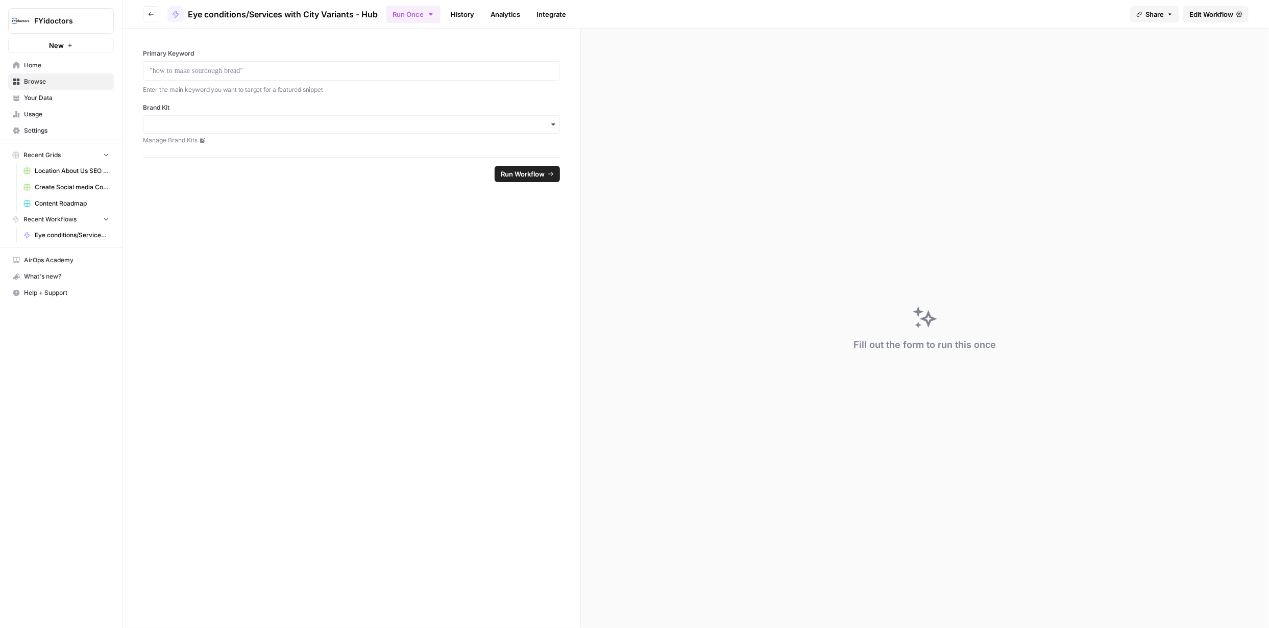
click at [555, 125] on icon "button" at bounding box center [553, 124] width 8 height 8
click at [538, 228] on form "Primary Keyword Enter the main keyword you want to target for a featured snippe…" at bounding box center [352, 329] width 458 height 600
click at [463, 15] on link "History" at bounding box center [463, 14] width 36 height 16
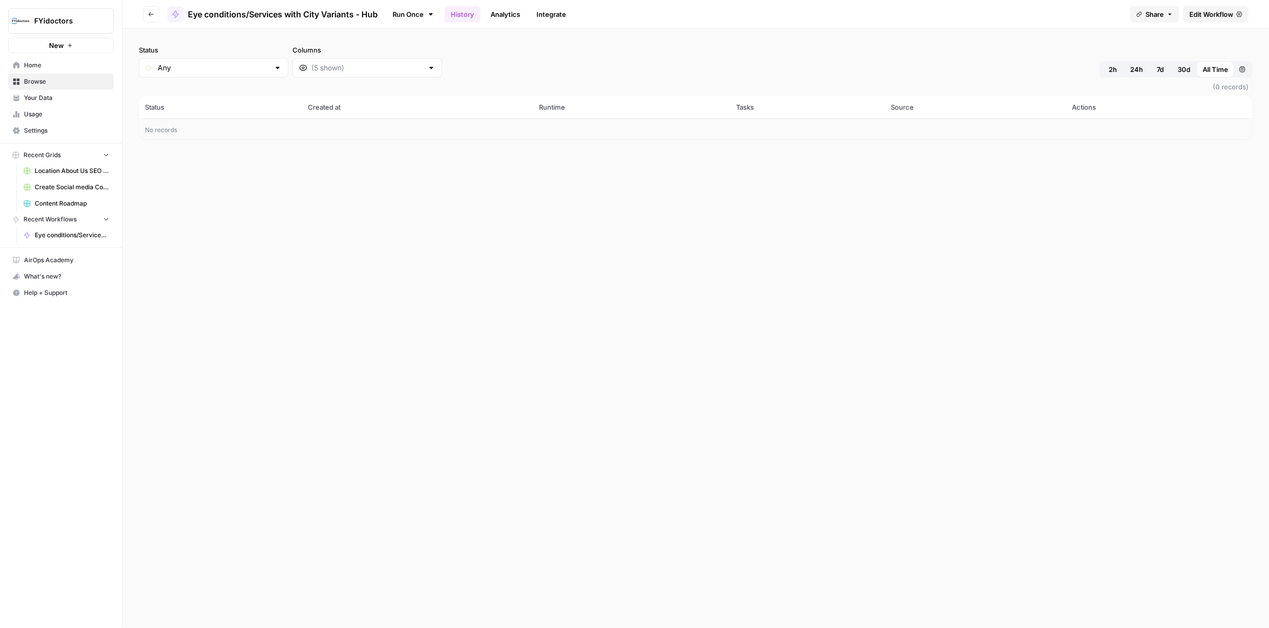
click at [499, 11] on link "Analytics" at bounding box center [505, 14] width 42 height 16
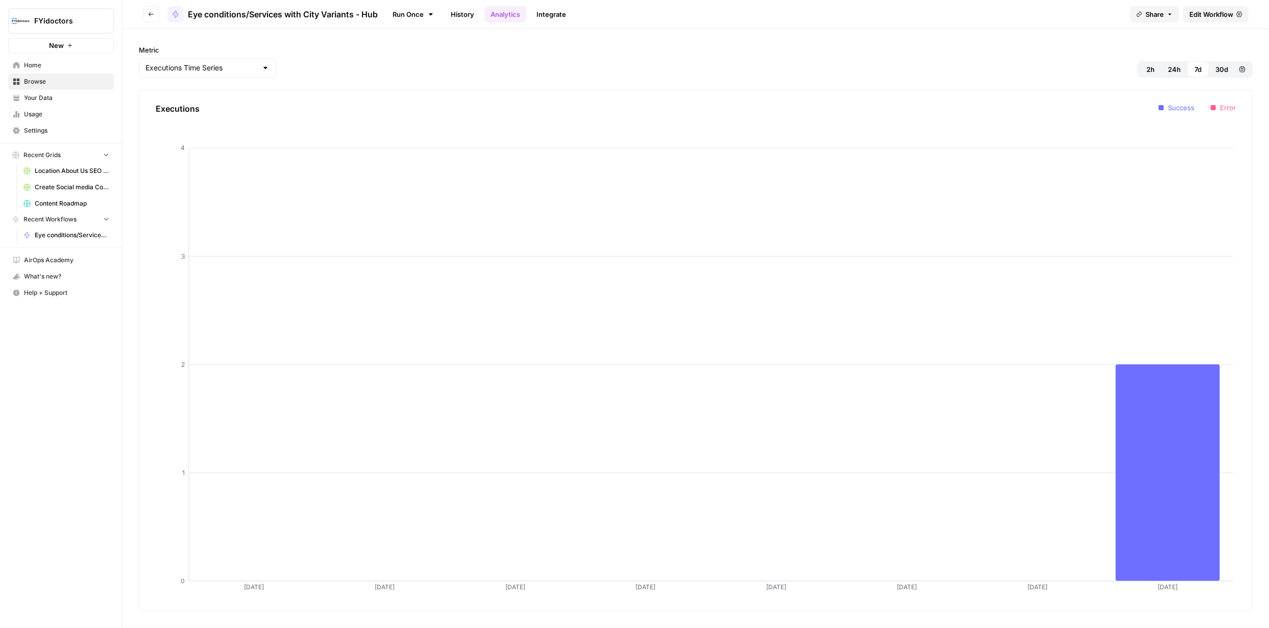
click at [560, 18] on link "Integrate" at bounding box center [551, 14] width 42 height 16
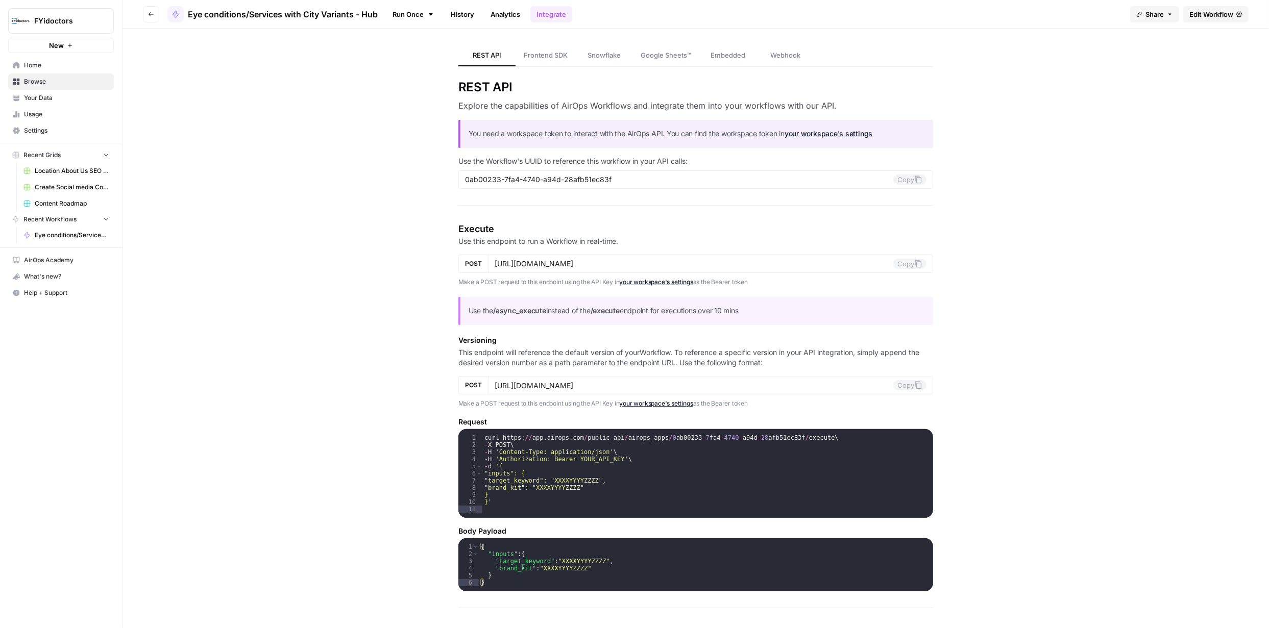
click at [412, 14] on link "Run Once" at bounding box center [413, 14] width 55 height 17
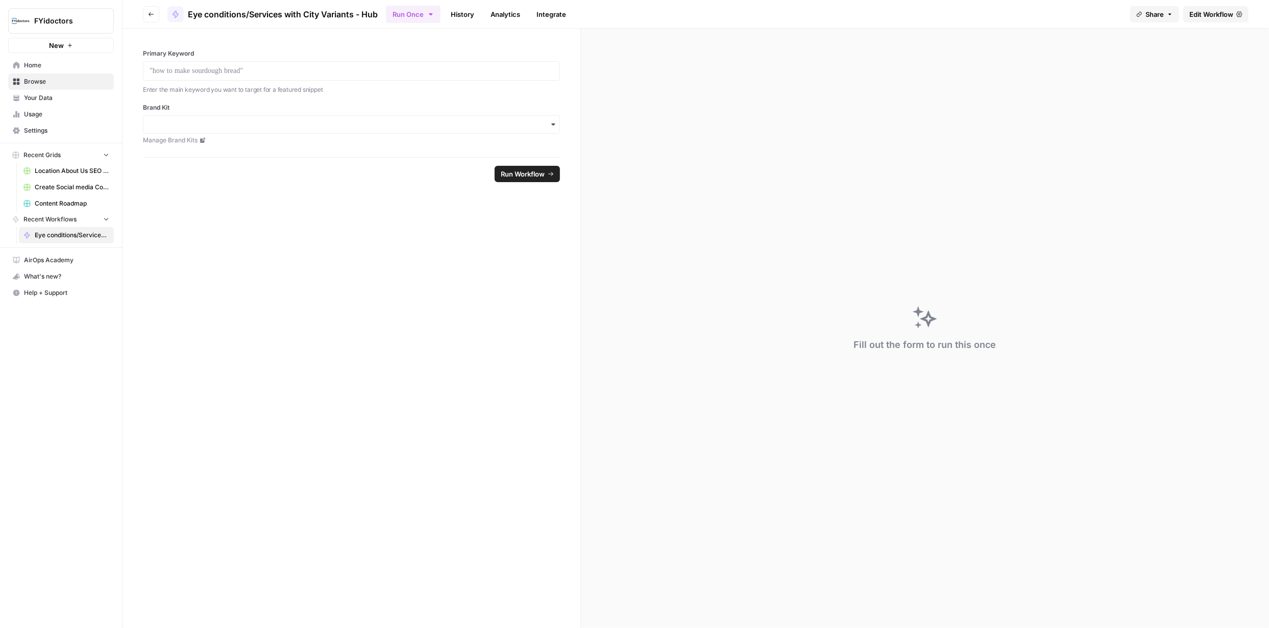
click at [31, 63] on span "Home" at bounding box center [66, 65] width 85 height 9
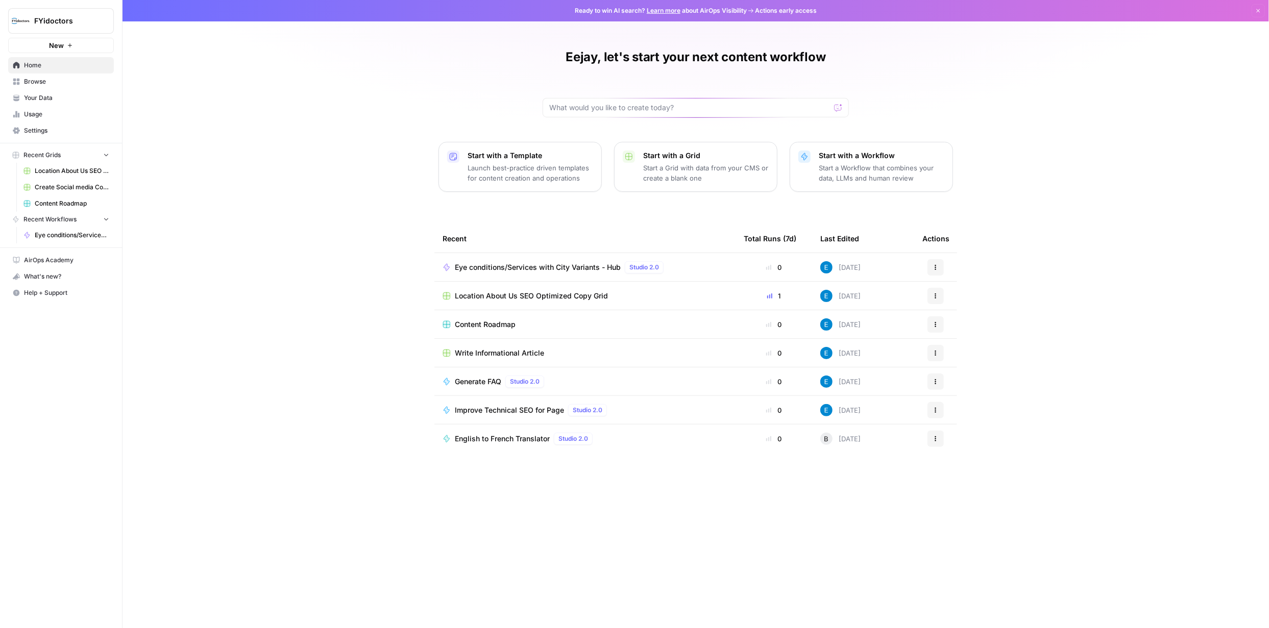
click at [936, 264] on icon "button" at bounding box center [936, 267] width 6 height 6
click at [963, 327] on span "Integrate" at bounding box center [989, 329] width 82 height 10
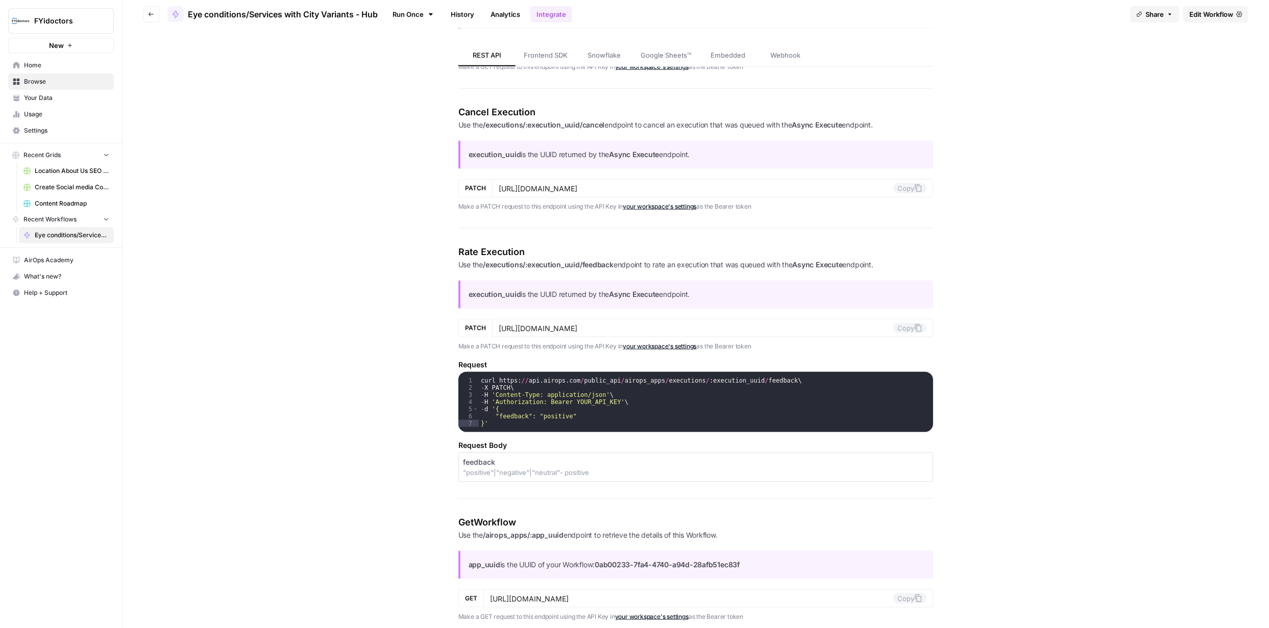
scroll to position [817, 0]
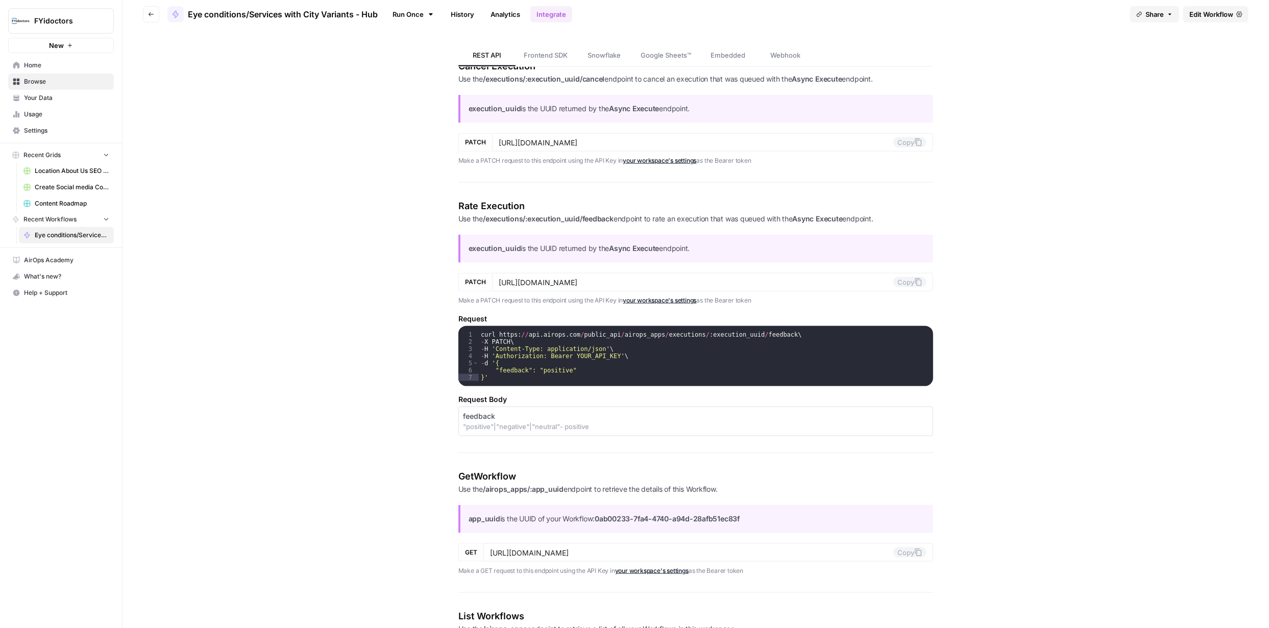
click at [31, 67] on span "Home" at bounding box center [66, 65] width 85 height 9
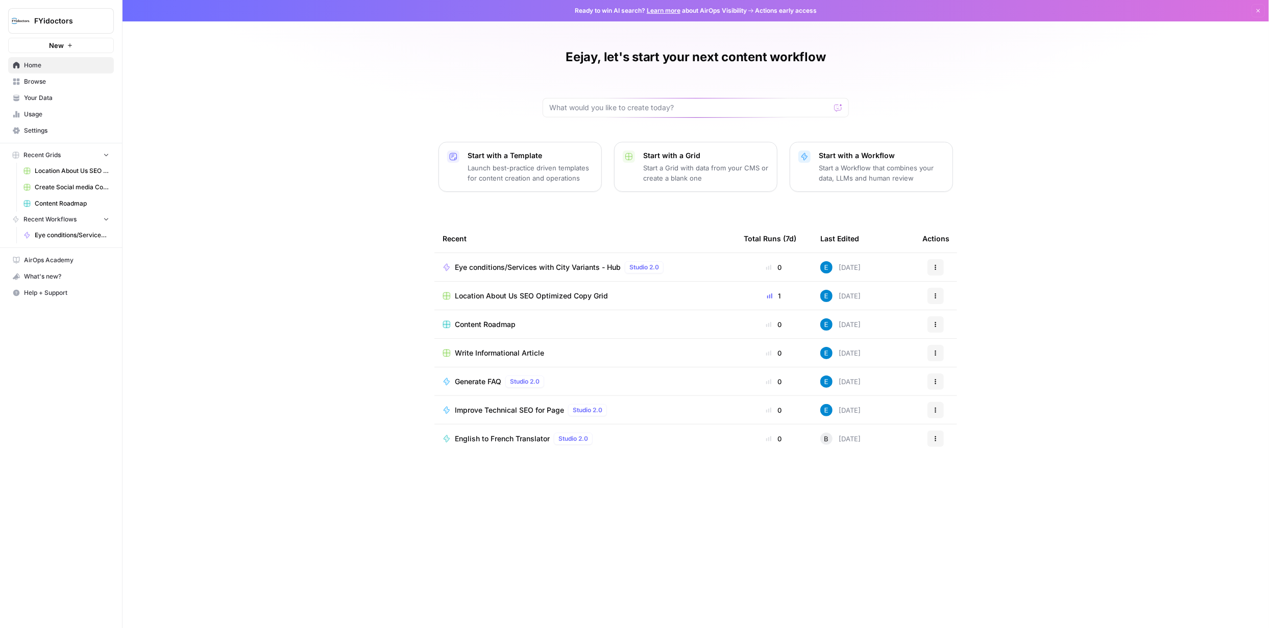
click at [644, 268] on span "Studio 2.0" at bounding box center [644, 267] width 30 height 9
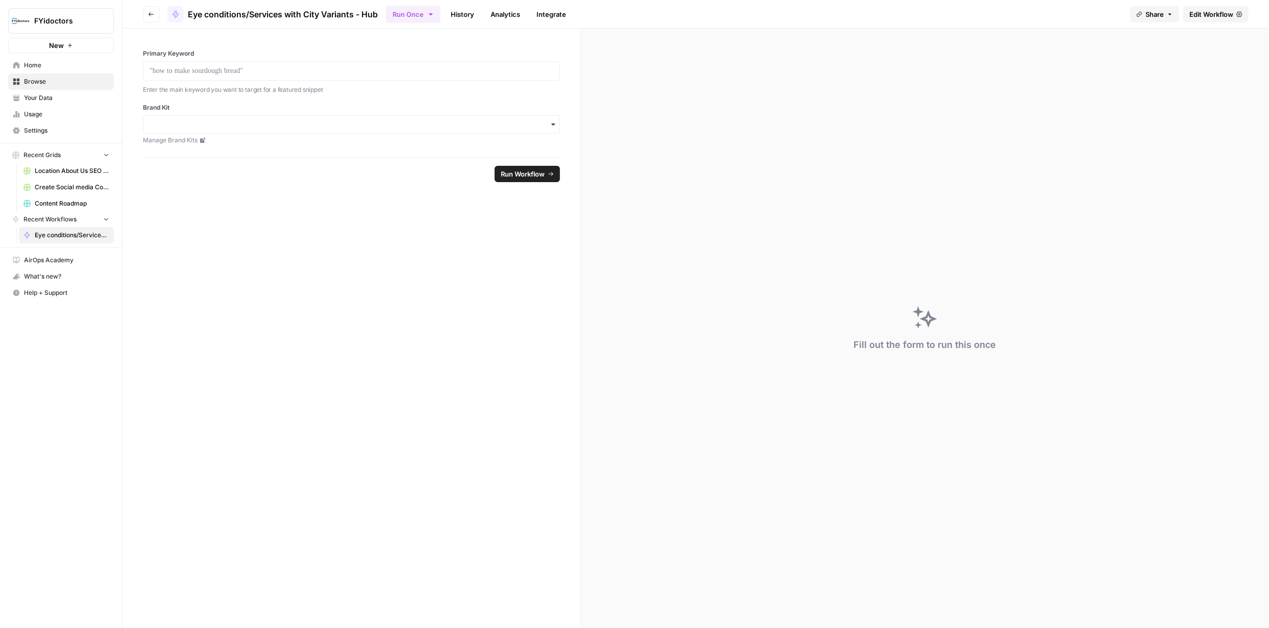
click at [67, 234] on span "Eye conditions/Services with City Variants - Hub" at bounding box center [72, 235] width 75 height 9
click at [295, 74] on p at bounding box center [352, 71] width 404 height 10
click at [329, 72] on p at bounding box center [352, 71] width 404 height 10
paste div
click at [176, 70] on p "**********" at bounding box center [352, 71] width 404 height 10
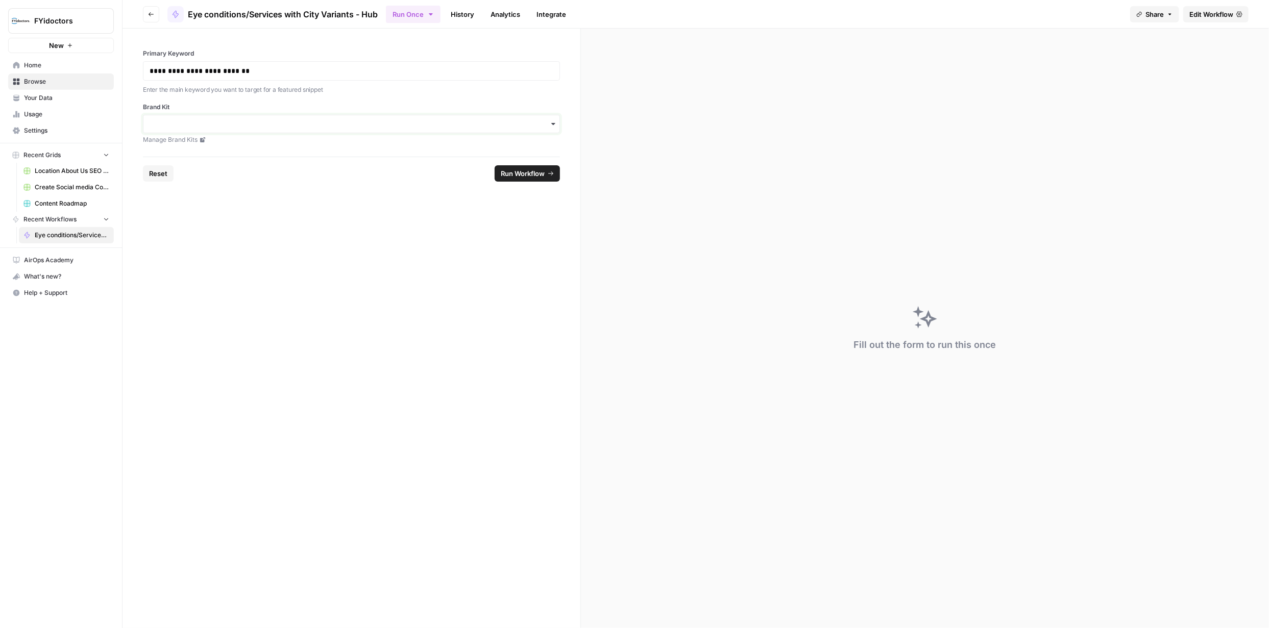
click at [403, 124] on input "Brand Kit" at bounding box center [352, 124] width 404 height 10
click at [184, 171] on div "FYidoctors" at bounding box center [351, 170] width 417 height 19
click at [527, 173] on span "Run Workflow" at bounding box center [523, 173] width 44 height 10
click at [61, 203] on span "Content Roadmap" at bounding box center [72, 203] width 75 height 9
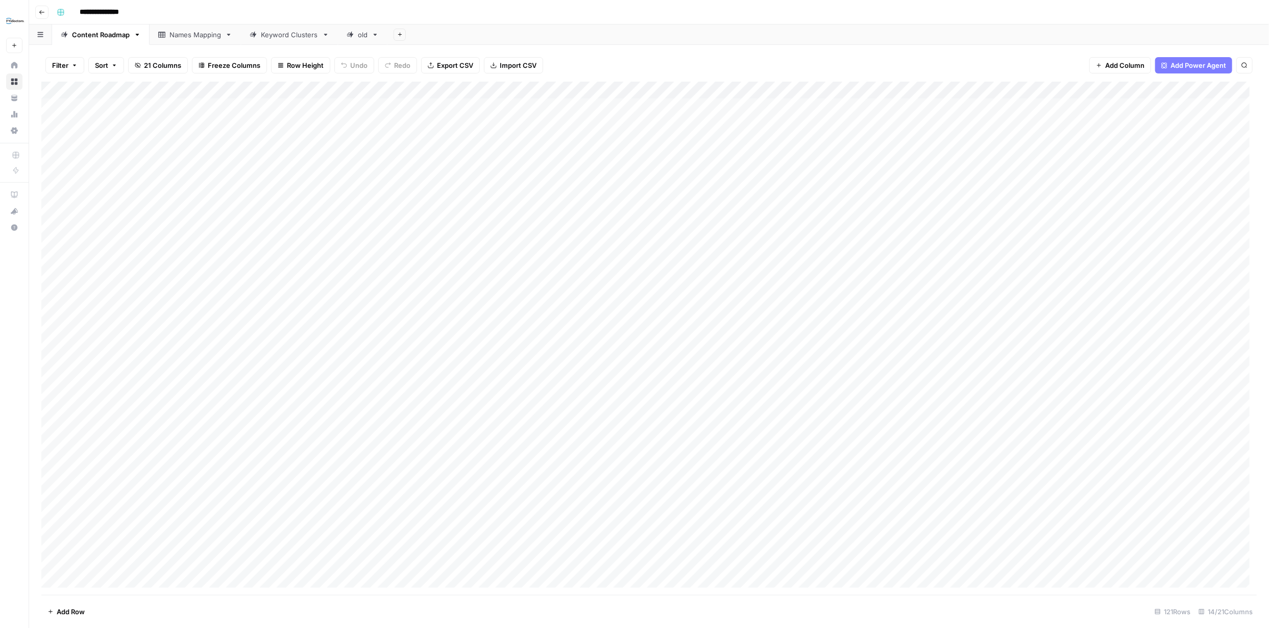
click at [1124, 61] on span "Add Column" at bounding box center [1124, 65] width 39 height 10
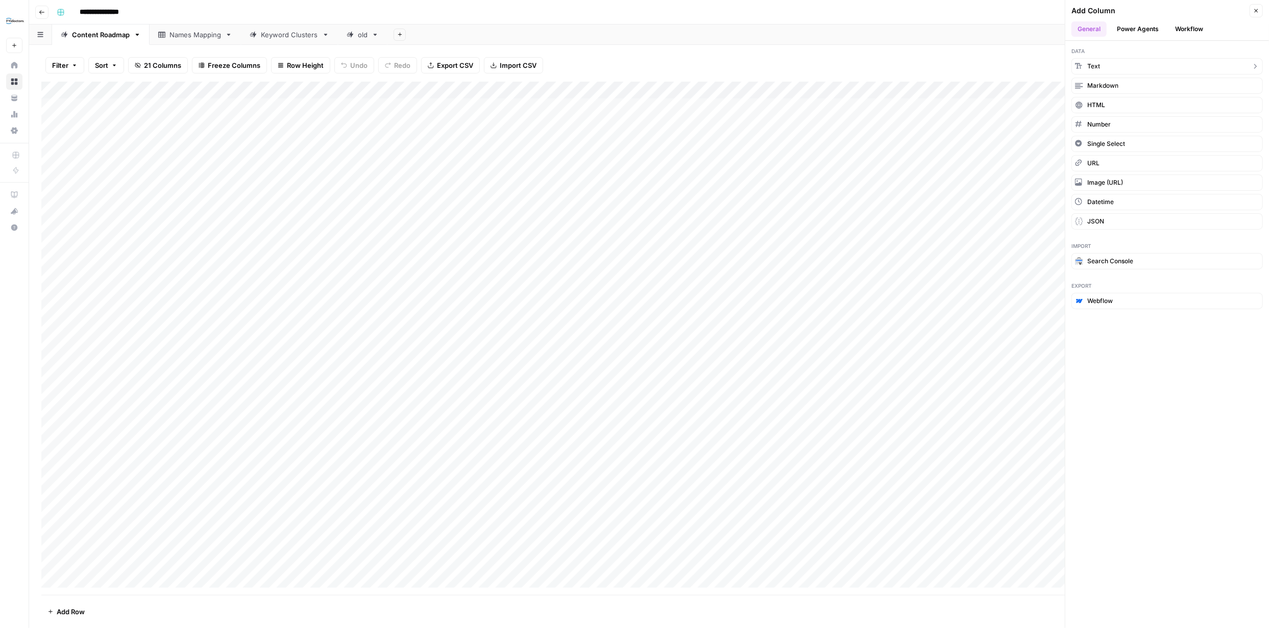
click at [1142, 65] on button "Text" at bounding box center [1167, 66] width 191 height 16
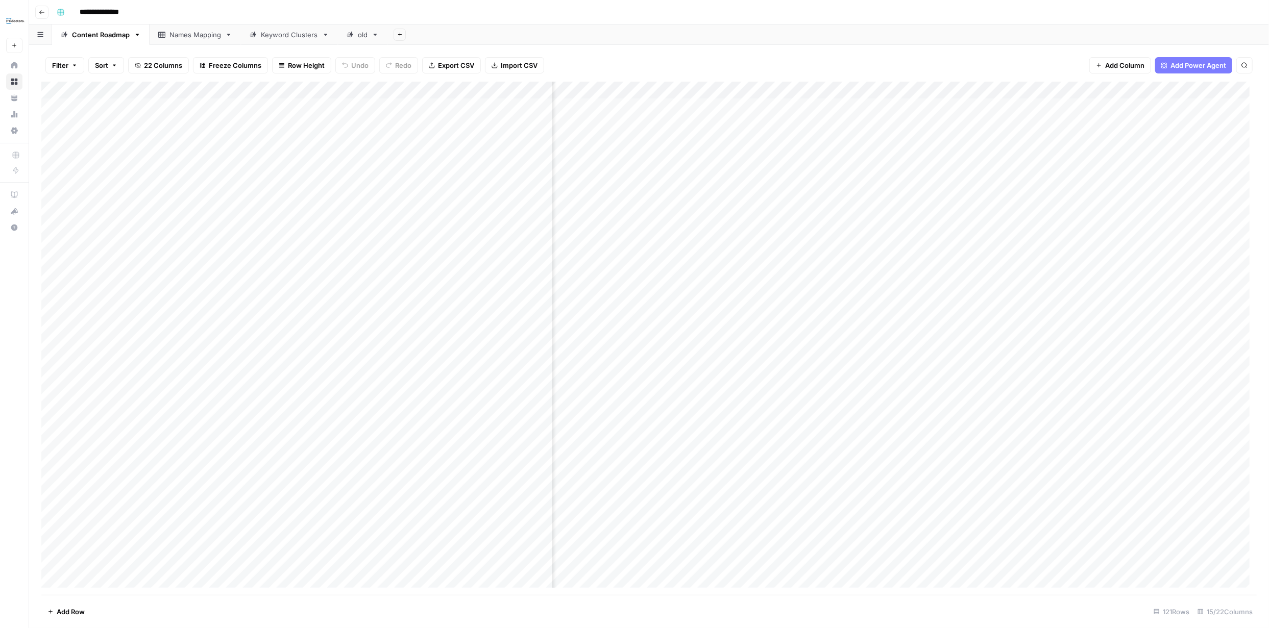
scroll to position [0, 762]
click at [1089, 91] on div "Add Column" at bounding box center [649, 339] width 1216 height 514
click at [1087, 117] on input "New Column" at bounding box center [1107, 115] width 104 height 10
click at [1098, 90] on div "Add Column" at bounding box center [649, 339] width 1216 height 514
click at [1186, 91] on div at bounding box center [1120, 92] width 148 height 20
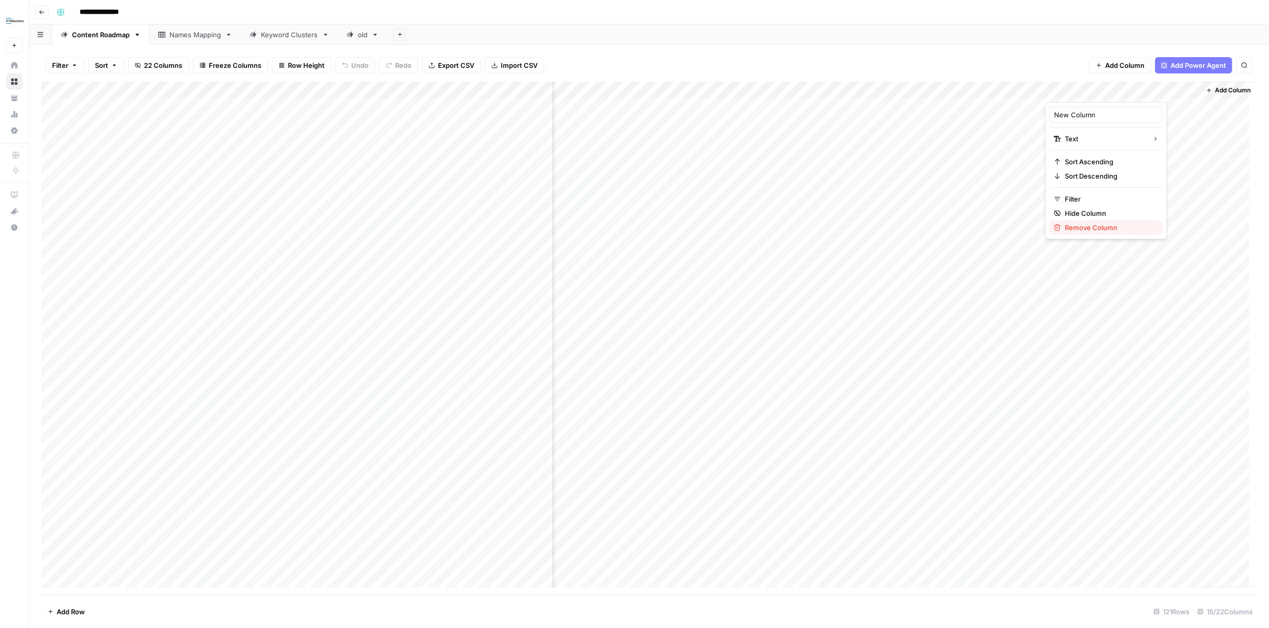
click at [1089, 225] on span "Remove Column" at bounding box center [1109, 228] width 89 height 10
drag, startPoint x: 595, startPoint y: 100, endPoint x: 604, endPoint y: 99, distance: 9.2
click at [596, 100] on button "Delete" at bounding box center [598, 105] width 34 height 18
click at [1190, 66] on span "Add Power Agent" at bounding box center [1199, 65] width 56 height 10
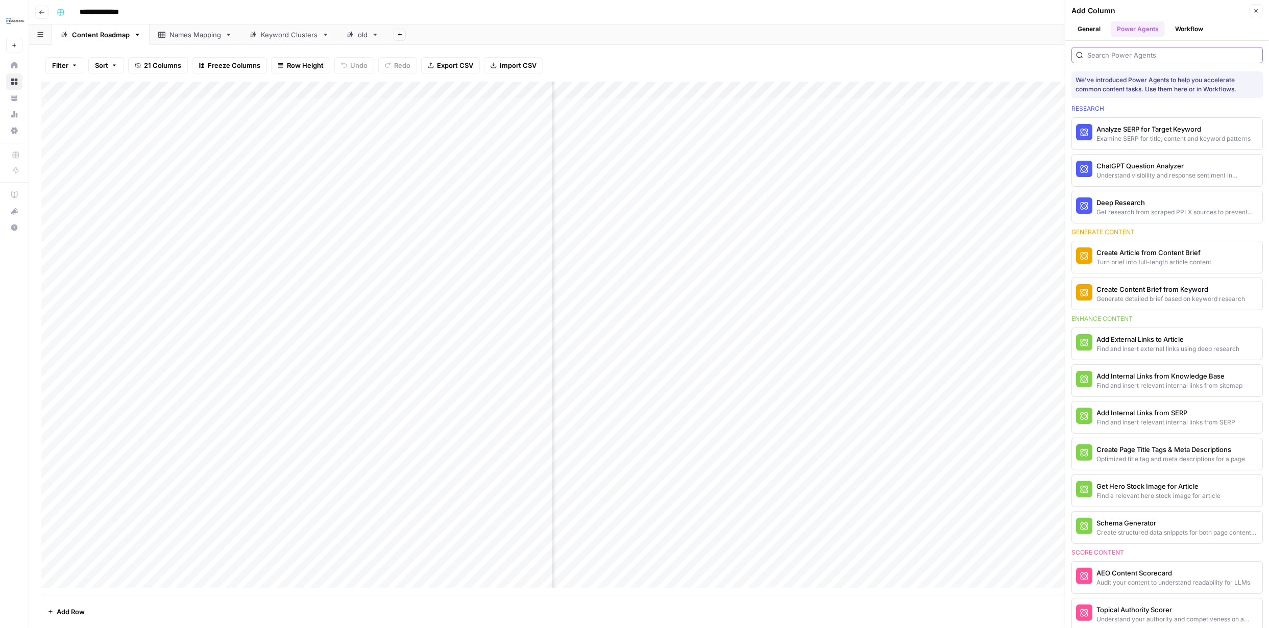
click at [1167, 57] on input "search" at bounding box center [1172, 55] width 171 height 10
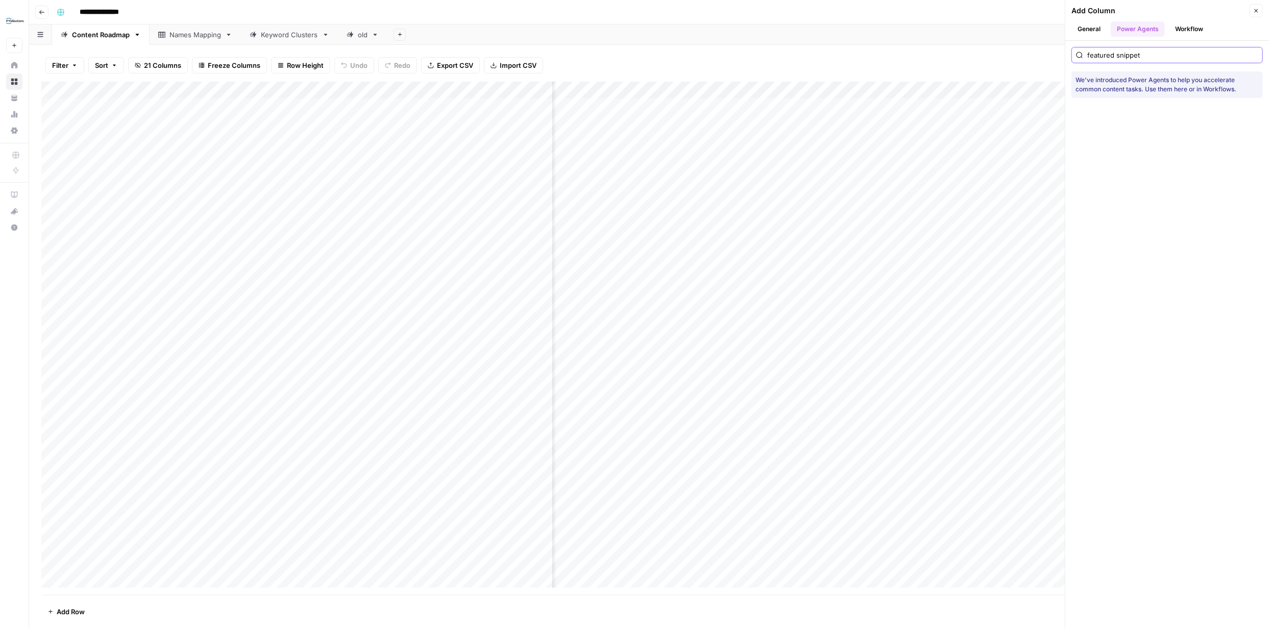
type input "featured snippet"
click at [1051, 30] on div "Add Sheet" at bounding box center [828, 35] width 882 height 20
click at [1258, 8] on icon "button" at bounding box center [1256, 11] width 6 height 6
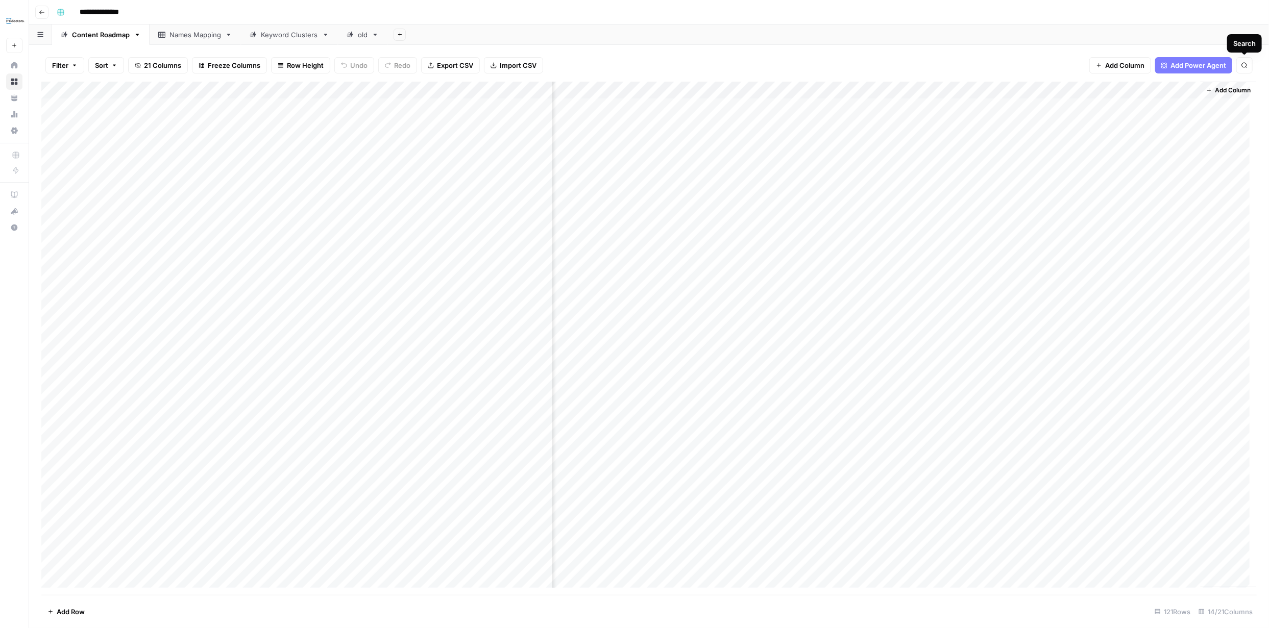
click at [1248, 59] on button "Search" at bounding box center [1244, 65] width 16 height 16
type input "*******"
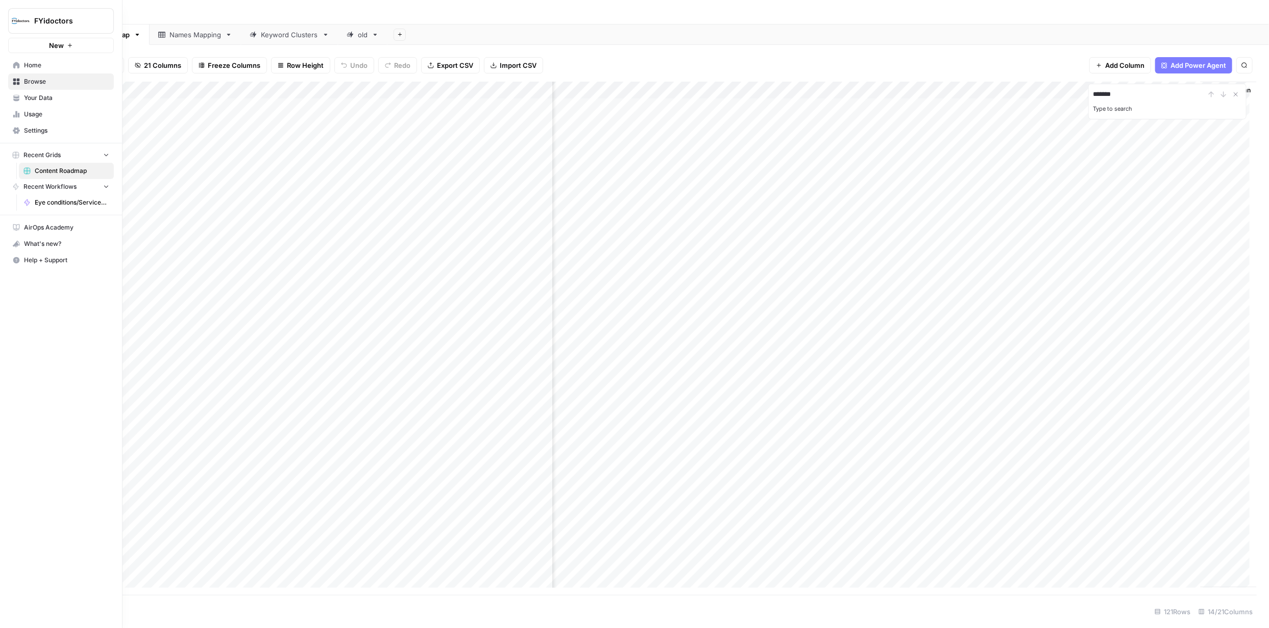
click at [47, 262] on span "Help + Support" at bounding box center [66, 260] width 85 height 9
click at [167, 279] on span "Chat & Support" at bounding box center [170, 280] width 68 height 9
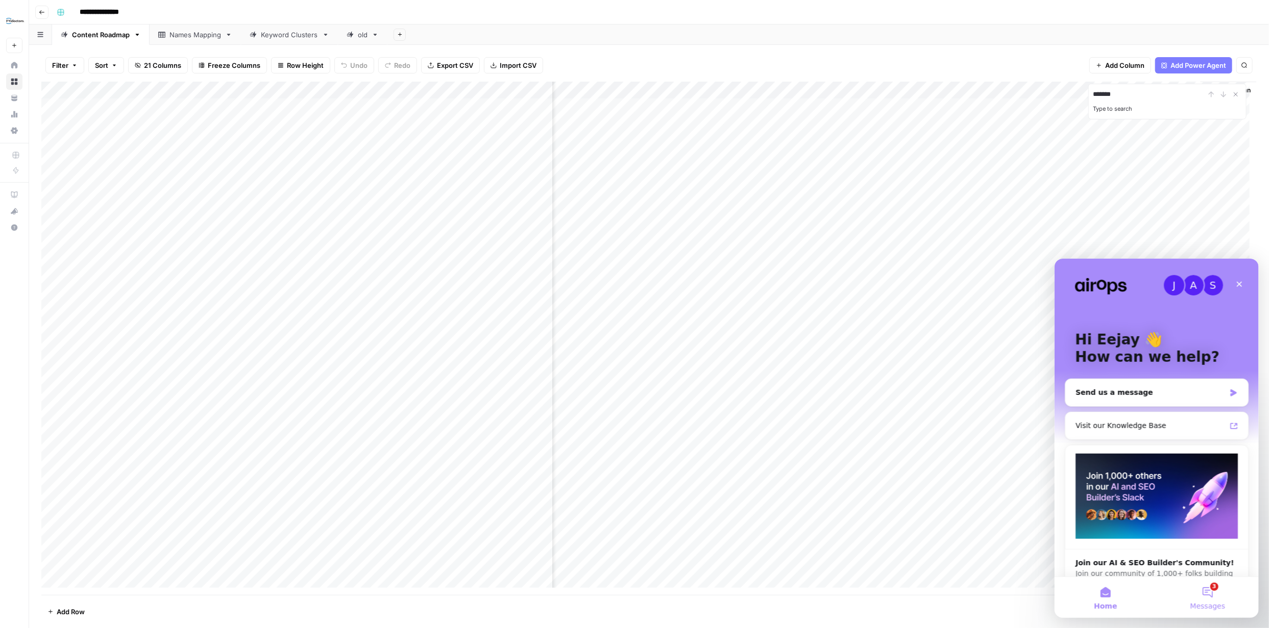
click at [1211, 590] on button "3 Messages" at bounding box center [1207, 597] width 102 height 41
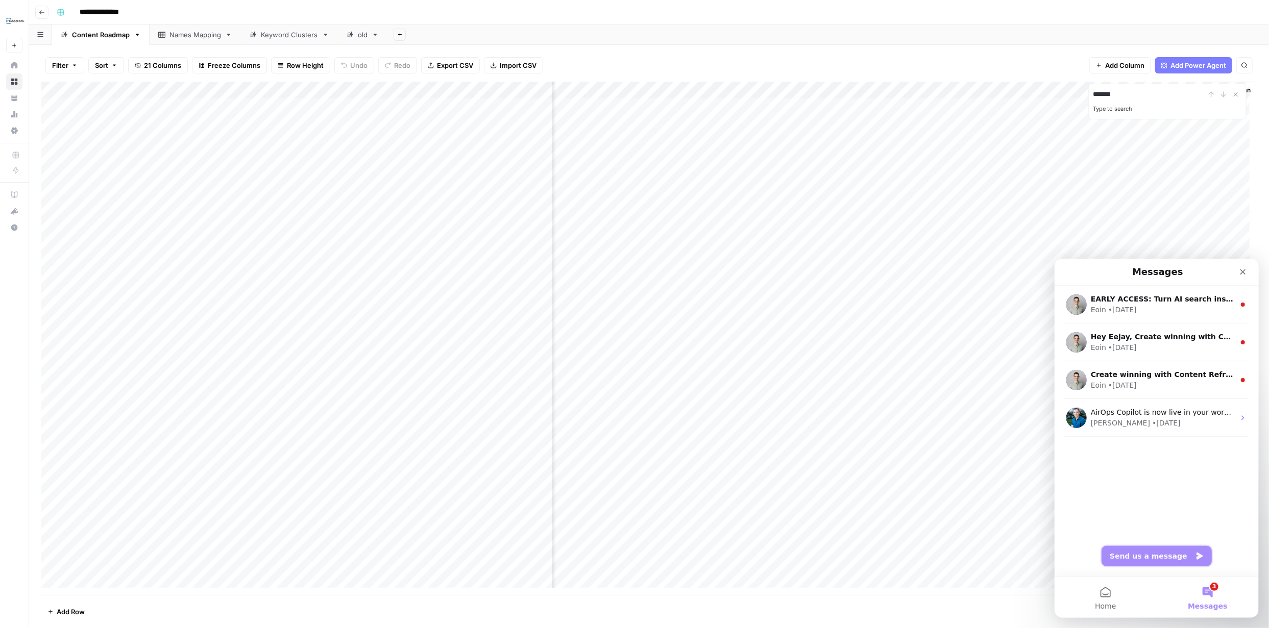
click at [1160, 553] on button "Send us a message" at bounding box center [1156, 556] width 110 height 20
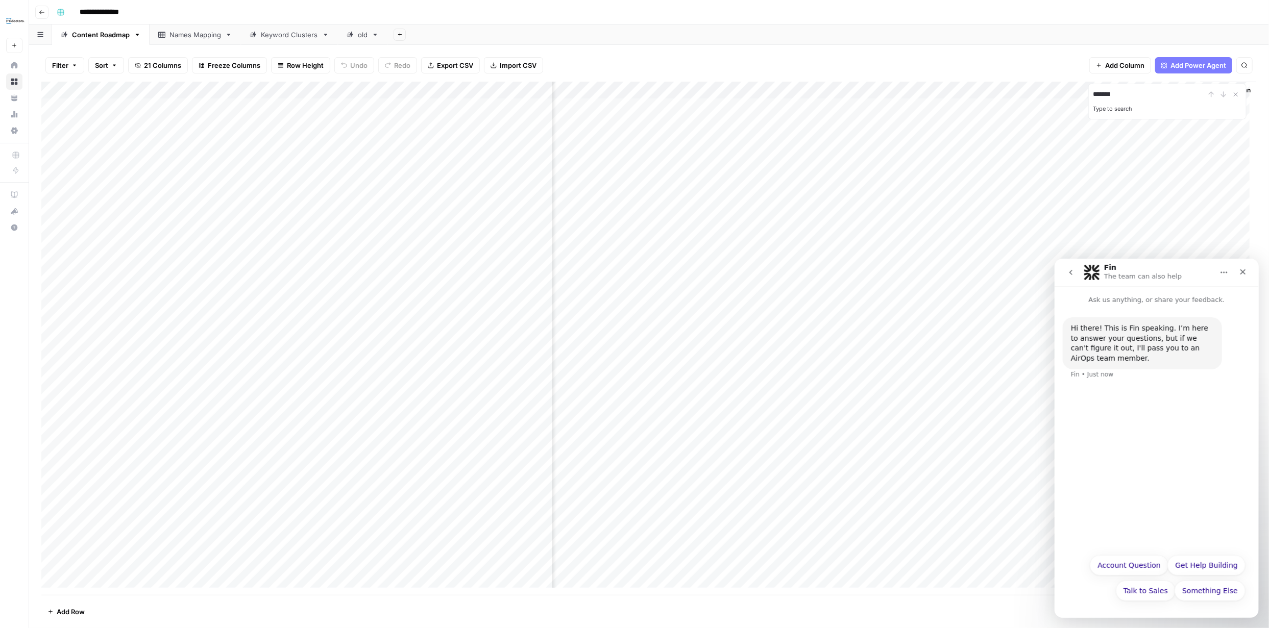
click at [1119, 387] on div "Hi there! This is Fin speaking. I’m here to answer your questions, but if we ca…" at bounding box center [1156, 354] width 188 height 75
click at [1210, 590] on button "Something Else" at bounding box center [1209, 590] width 71 height 20
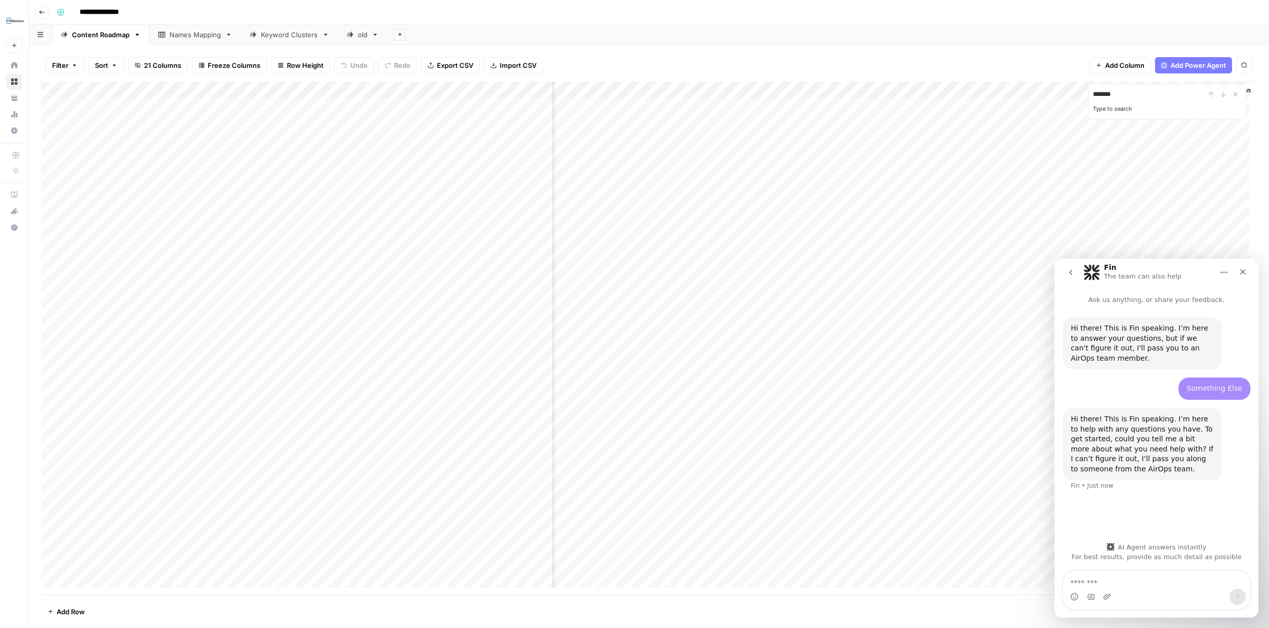
click at [1171, 582] on textarea "Message…" at bounding box center [1156, 579] width 187 height 17
type textarea "**********"
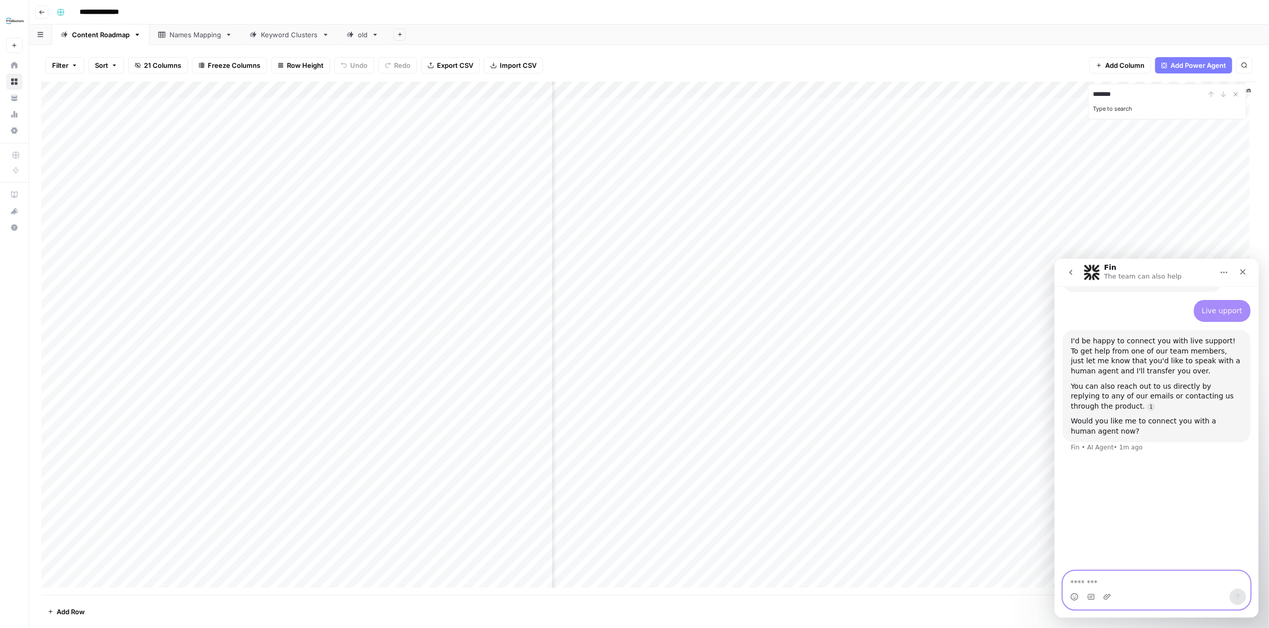
scroll to position [205, 0]
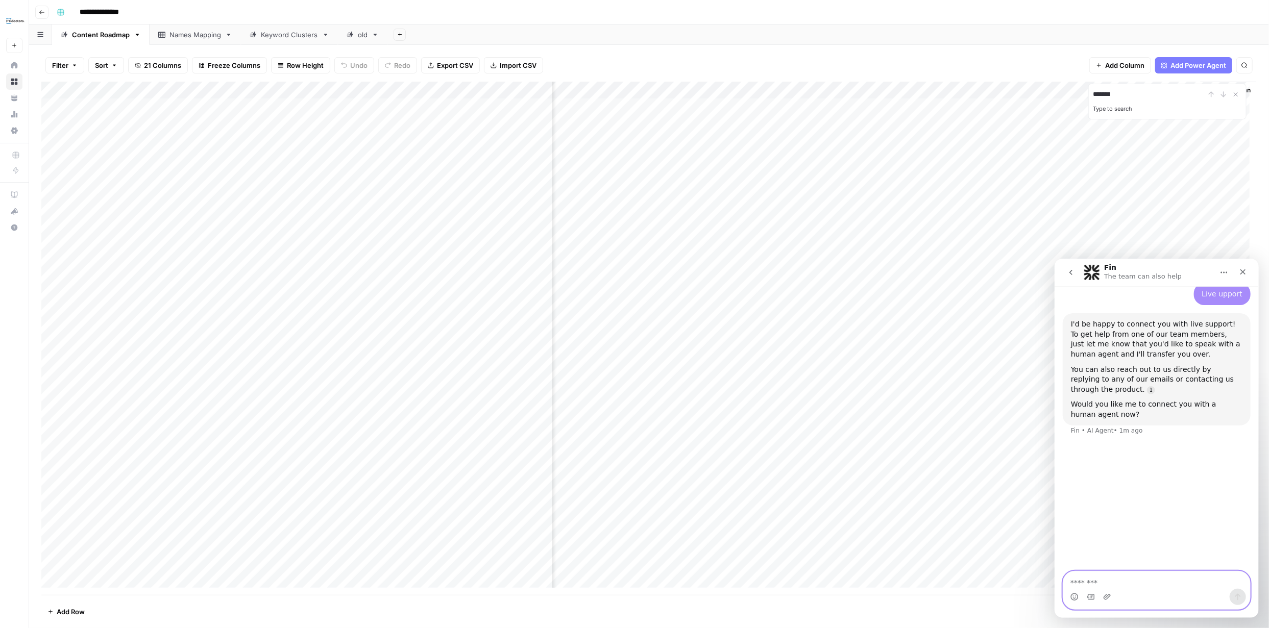
click at [1160, 580] on textarea "Message…" at bounding box center [1156, 579] width 187 height 17
type textarea "***"
click at [106, 40] on link "Content Roadmap" at bounding box center [101, 35] width 98 height 20
click at [61, 65] on span "Filter" at bounding box center [60, 65] width 16 height 10
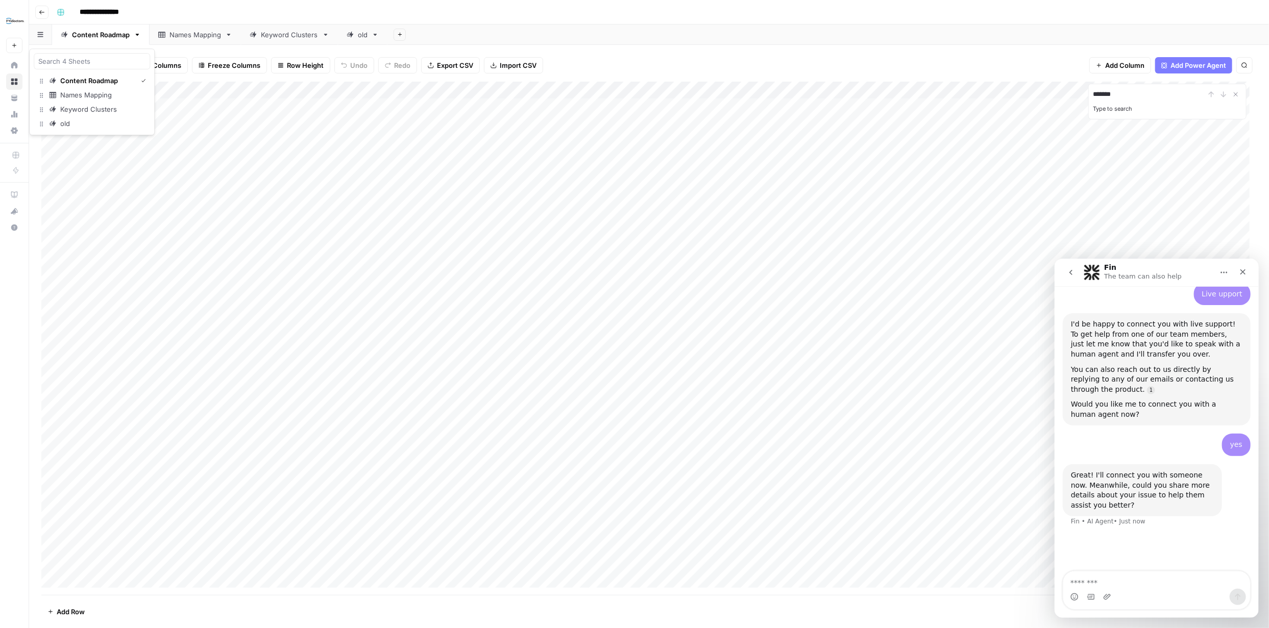
click at [42, 37] on icon "button" at bounding box center [40, 34] width 6 height 5
click at [84, 81] on div "Content Roadmap" at bounding box center [89, 81] width 58 height 10
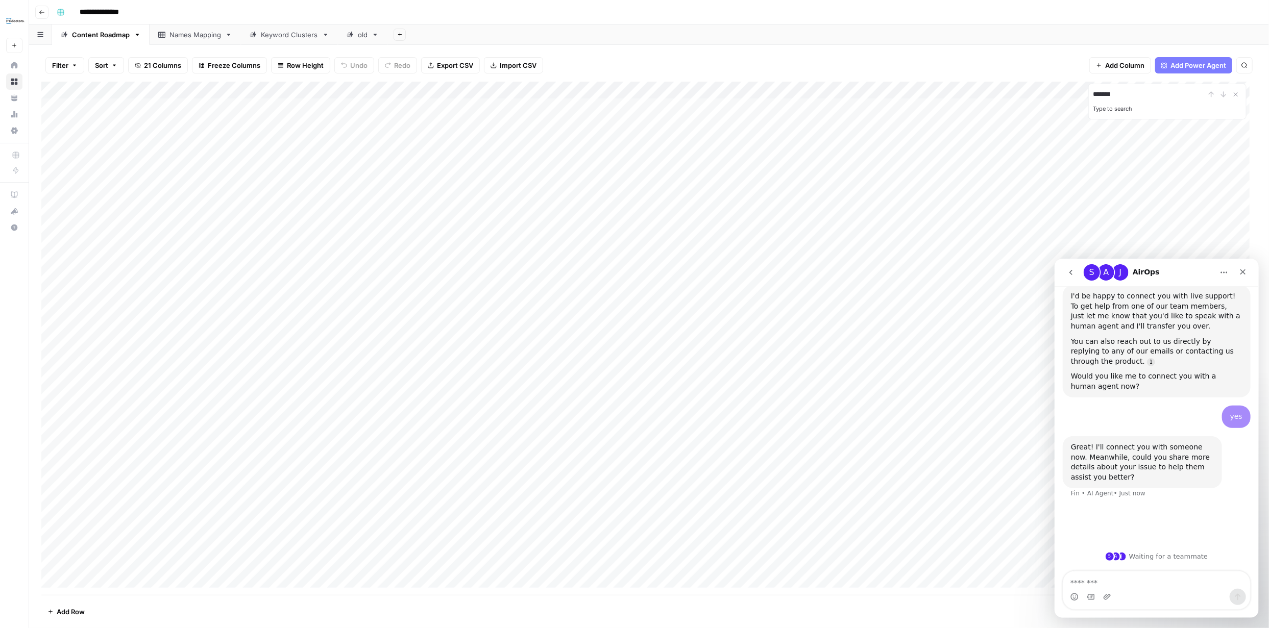
click at [167, 62] on span "21 Columns" at bounding box center [162, 65] width 37 height 10
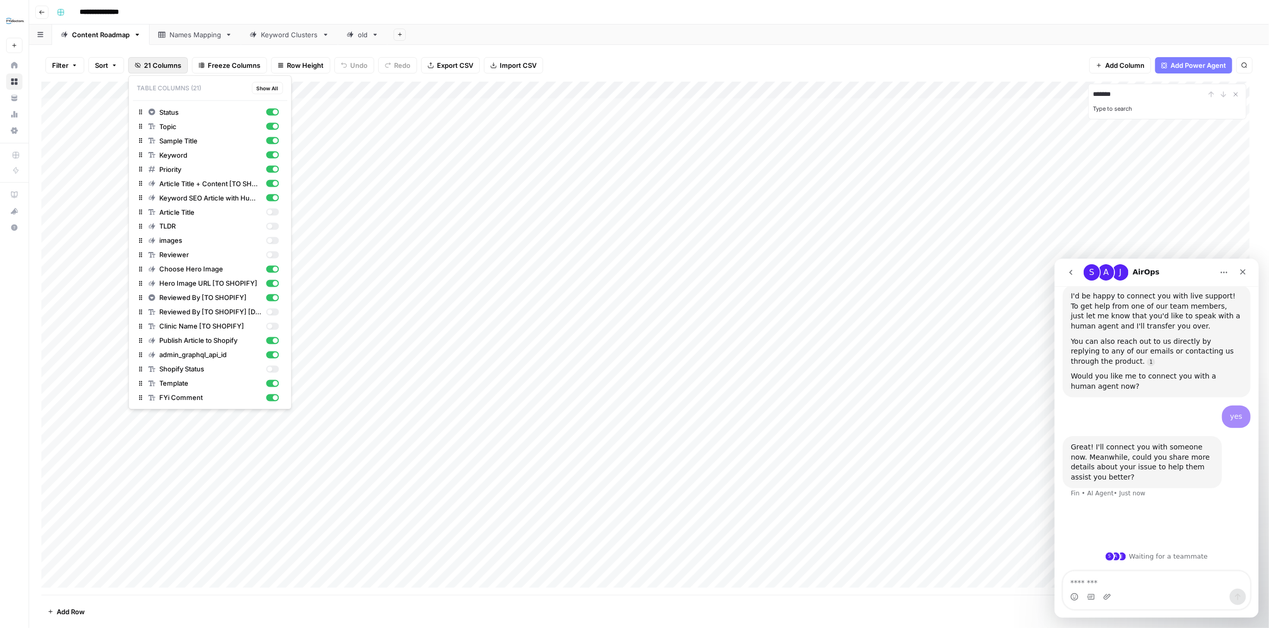
click at [296, 38] on div "Keyword Clusters" at bounding box center [289, 35] width 57 height 10
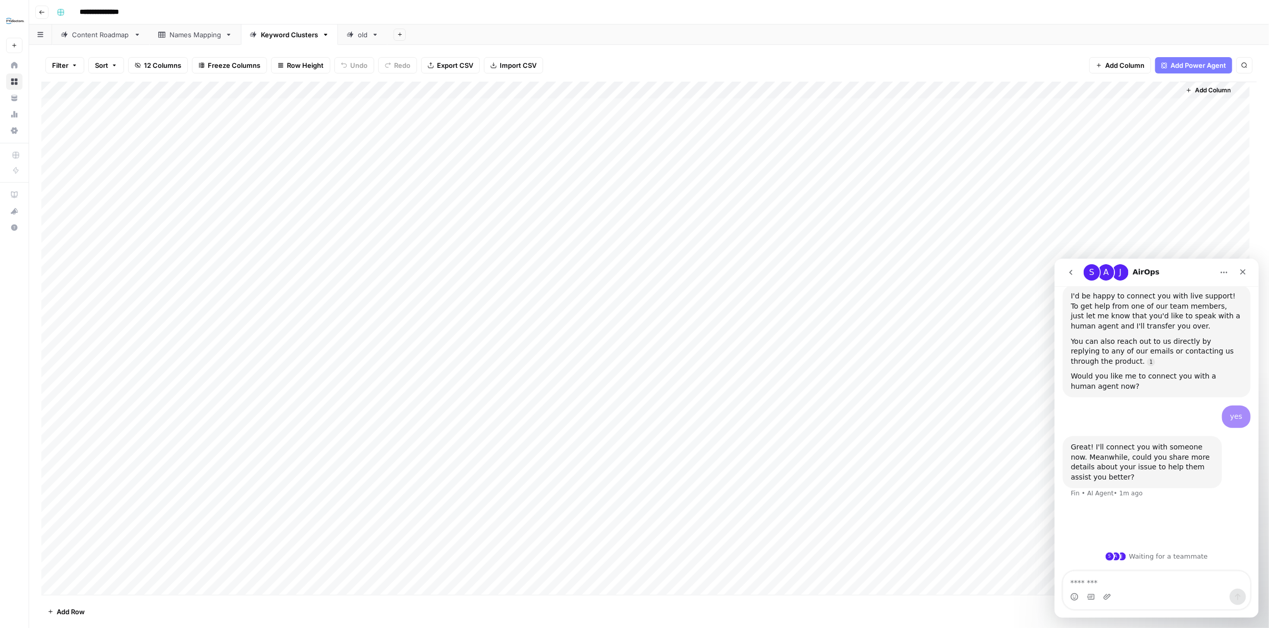
click at [223, 37] on link "Names Mapping" at bounding box center [195, 35] width 91 height 20
click at [125, 37] on div "Content Roadmap" at bounding box center [101, 35] width 58 height 10
click at [42, 38] on button "button" at bounding box center [40, 35] width 23 height 20
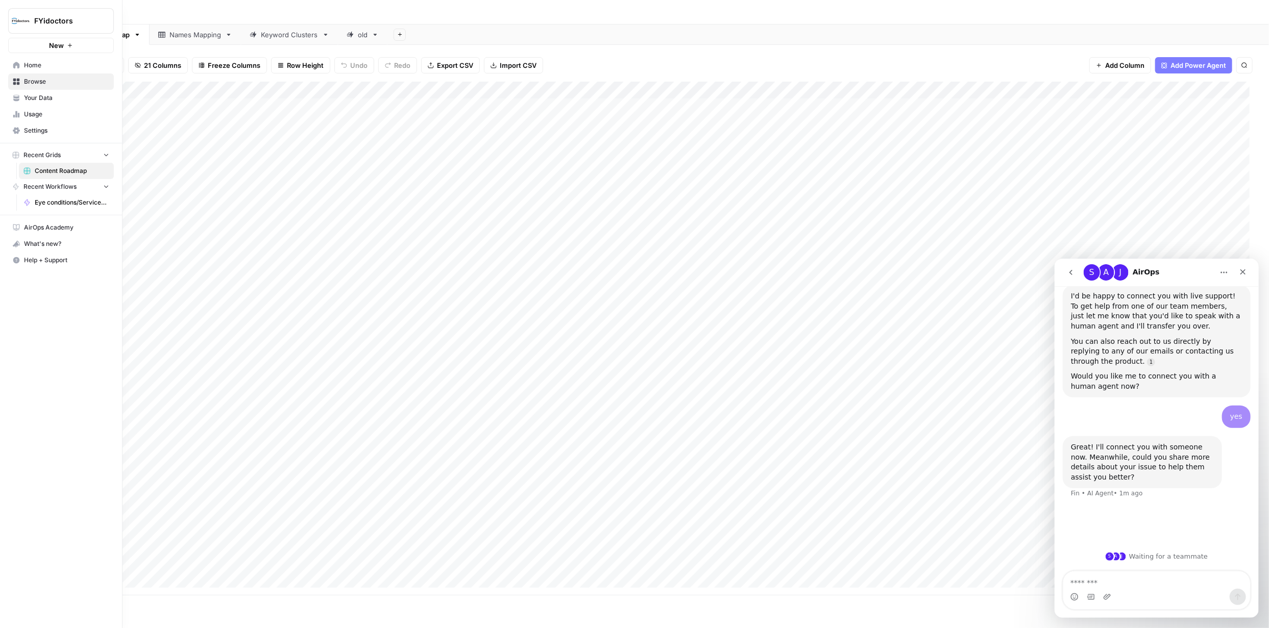
click at [70, 405] on div "FYidoctors New Home Browse Your Data Usage Settings Recent Grids Content Roadma…" at bounding box center [61, 314] width 122 height 628
click at [41, 14] on icon "button" at bounding box center [42, 12] width 6 height 6
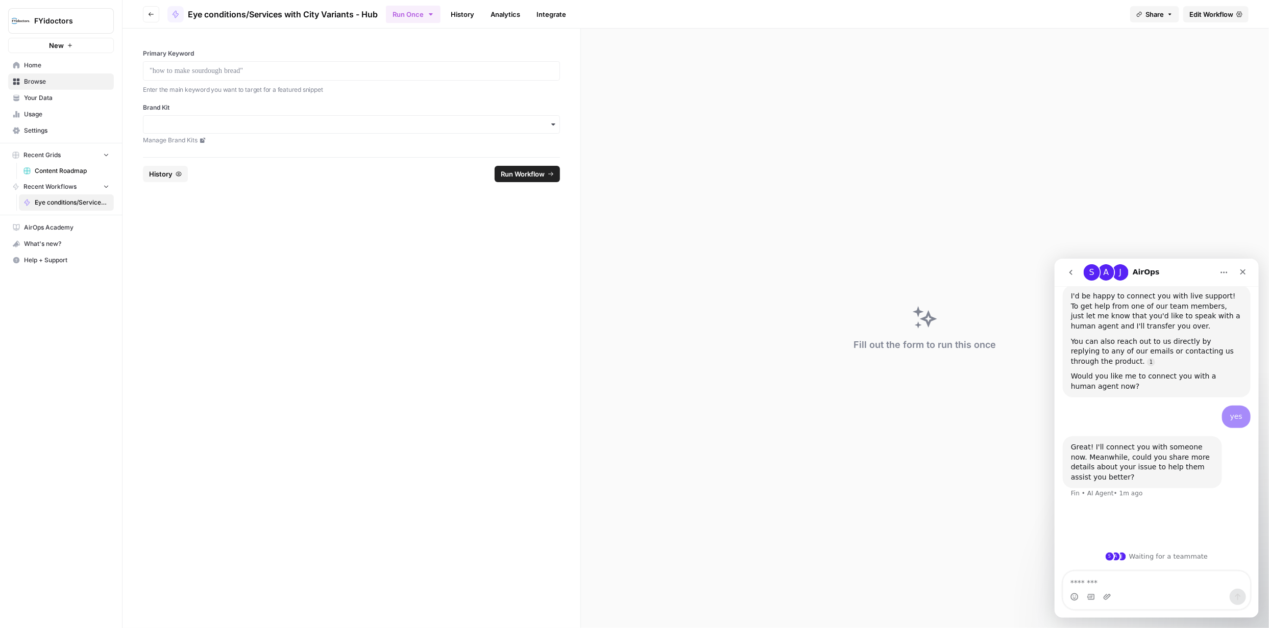
click at [63, 66] on span "Home" at bounding box center [66, 65] width 85 height 9
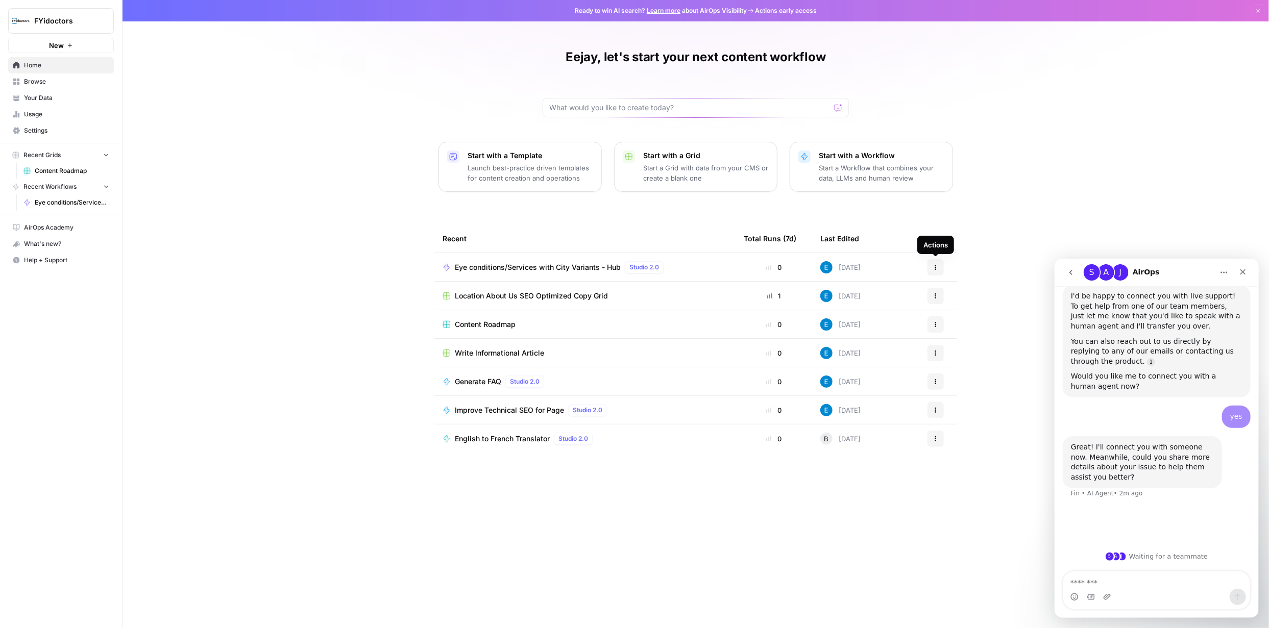
click at [935, 265] on icon "button" at bounding box center [936, 266] width 2 height 2
click at [962, 376] on span "Delete" at bounding box center [989, 380] width 82 height 10
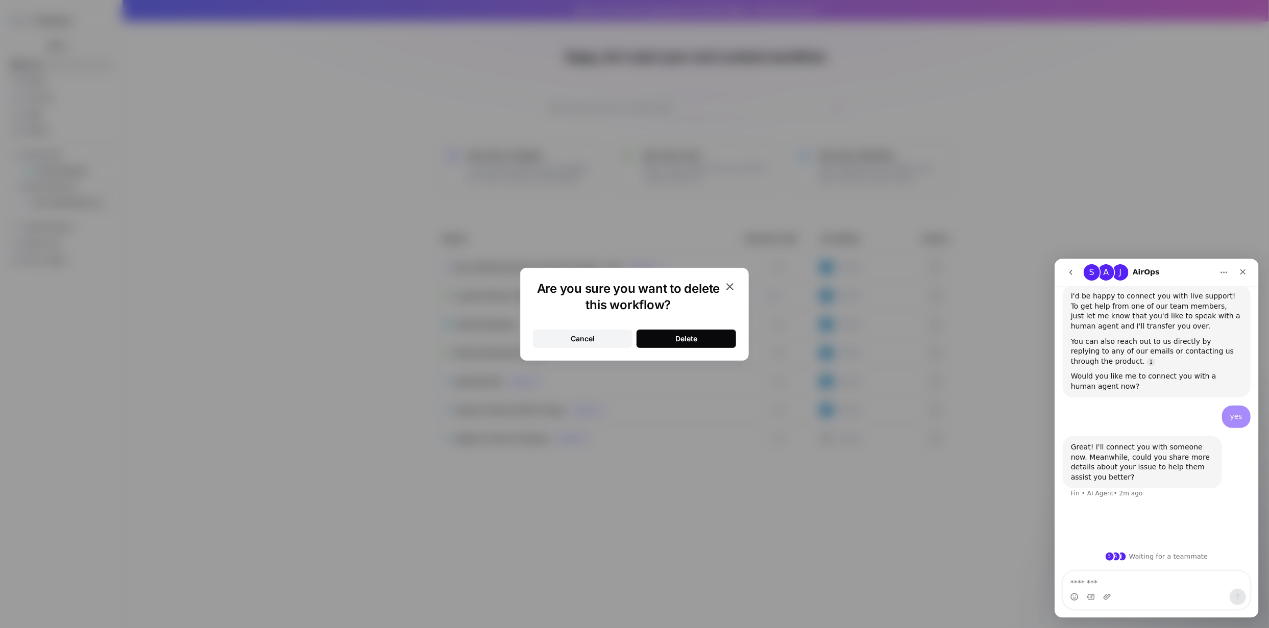
click at [697, 335] on div "Delete" at bounding box center [686, 339] width 22 height 10
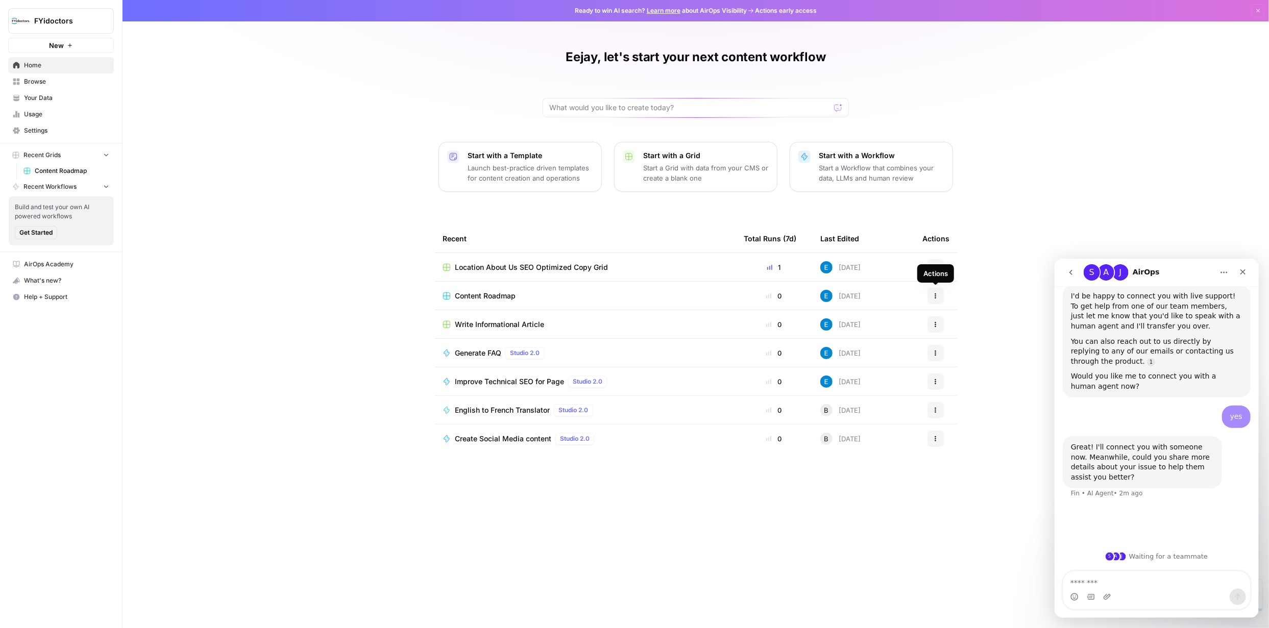
click at [936, 294] on icon "button" at bounding box center [936, 296] width 6 height 6
click at [470, 296] on span "Content Roadmap" at bounding box center [485, 296] width 61 height 10
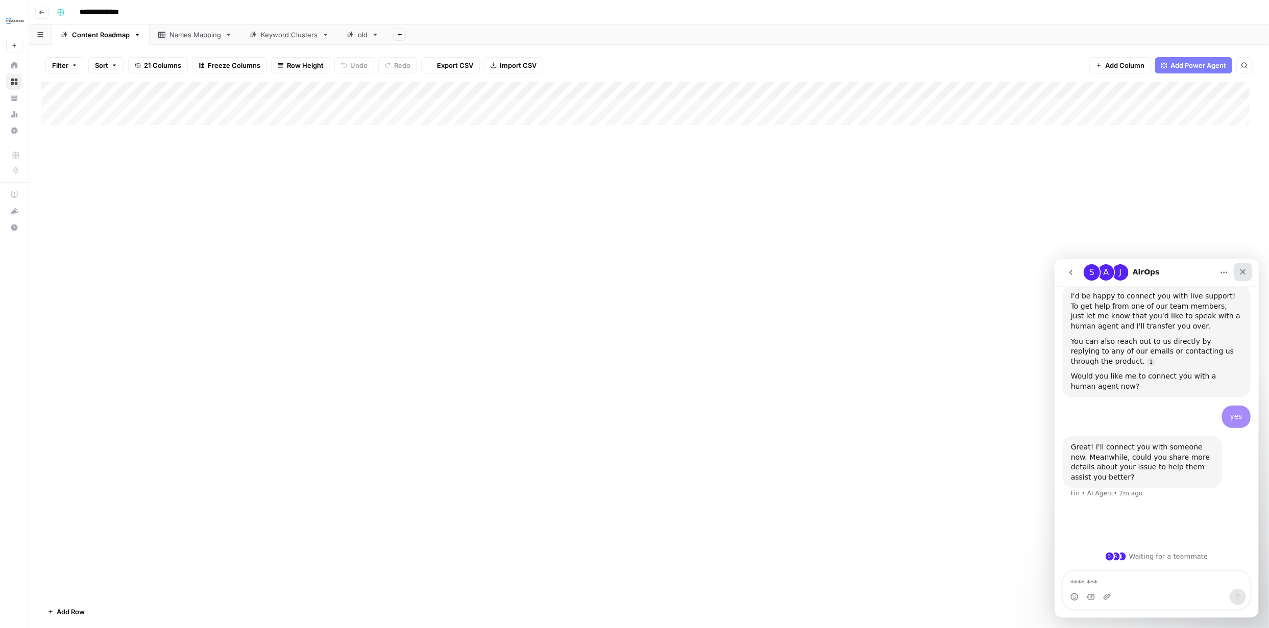
click at [1242, 270] on icon "Close" at bounding box center [1243, 272] width 8 height 8
